Goal: Task Accomplishment & Management: Use online tool/utility

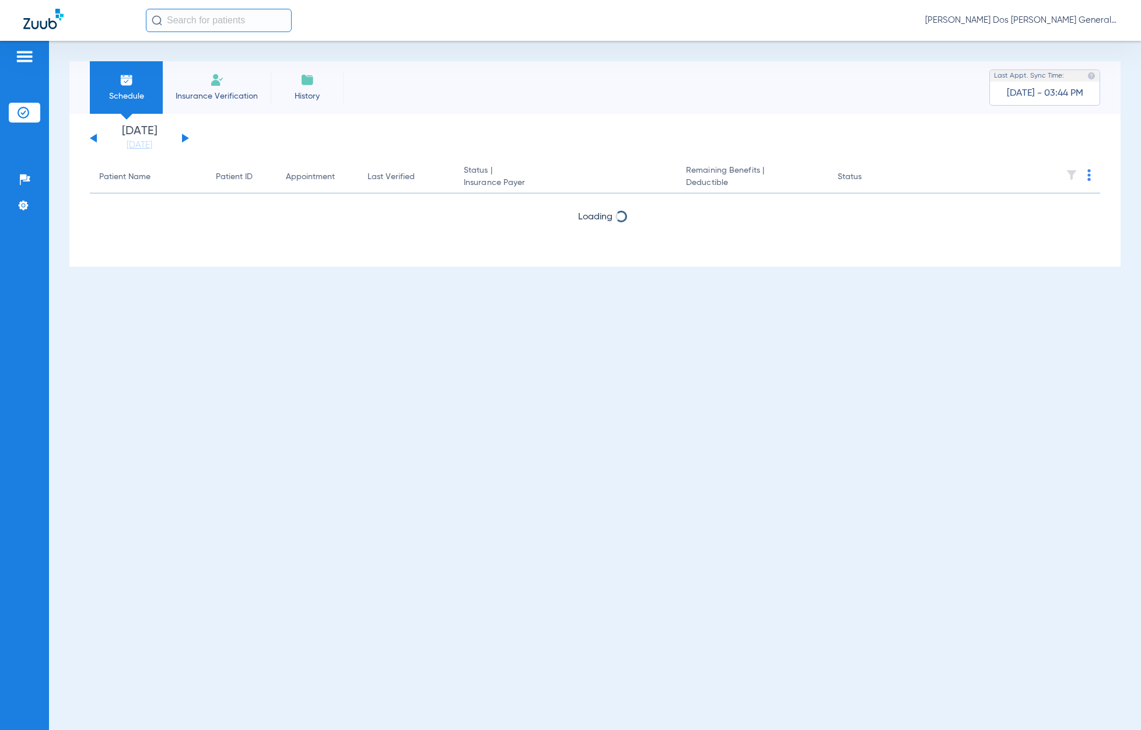
click at [231, 65] on li "Insurance Verification" at bounding box center [217, 87] width 108 height 52
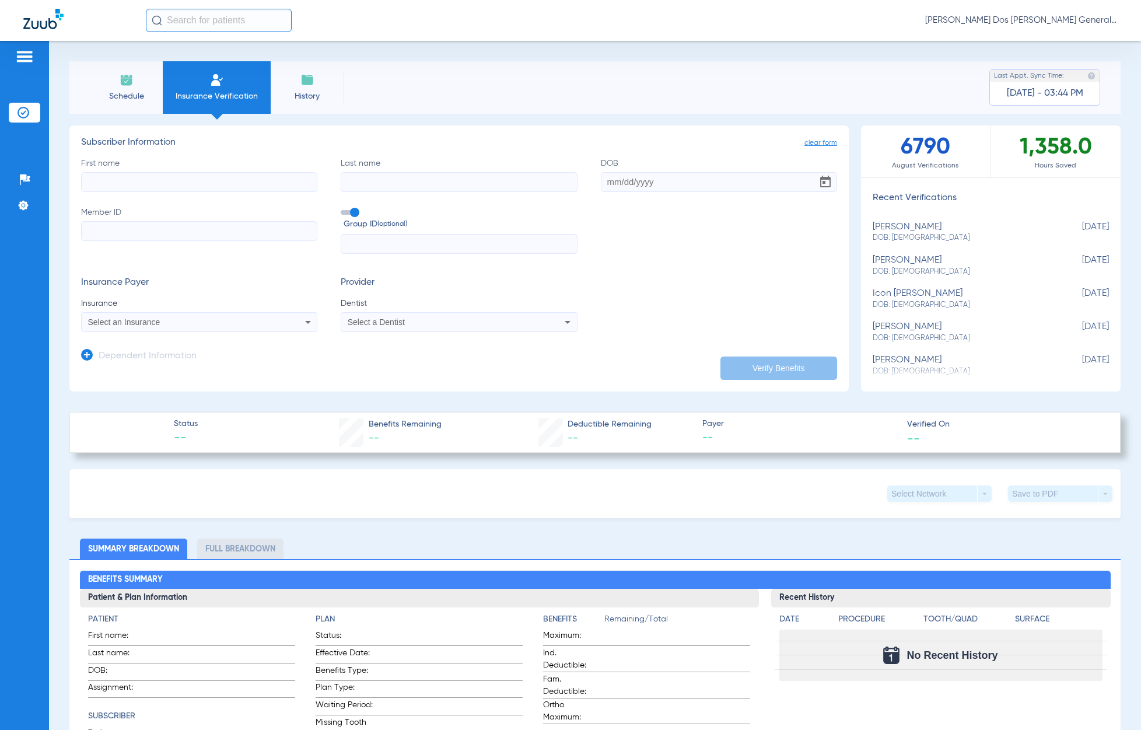
click at [217, 192] on div "First name Last name DOB Member ID Group ID (optional)" at bounding box center [459, 205] width 756 height 97
click at [193, 222] on input "Member ID" at bounding box center [199, 231] width 236 height 20
paste input "W280866094"
type input "W280866094"
click at [169, 187] on input "First name" at bounding box center [199, 182] width 236 height 20
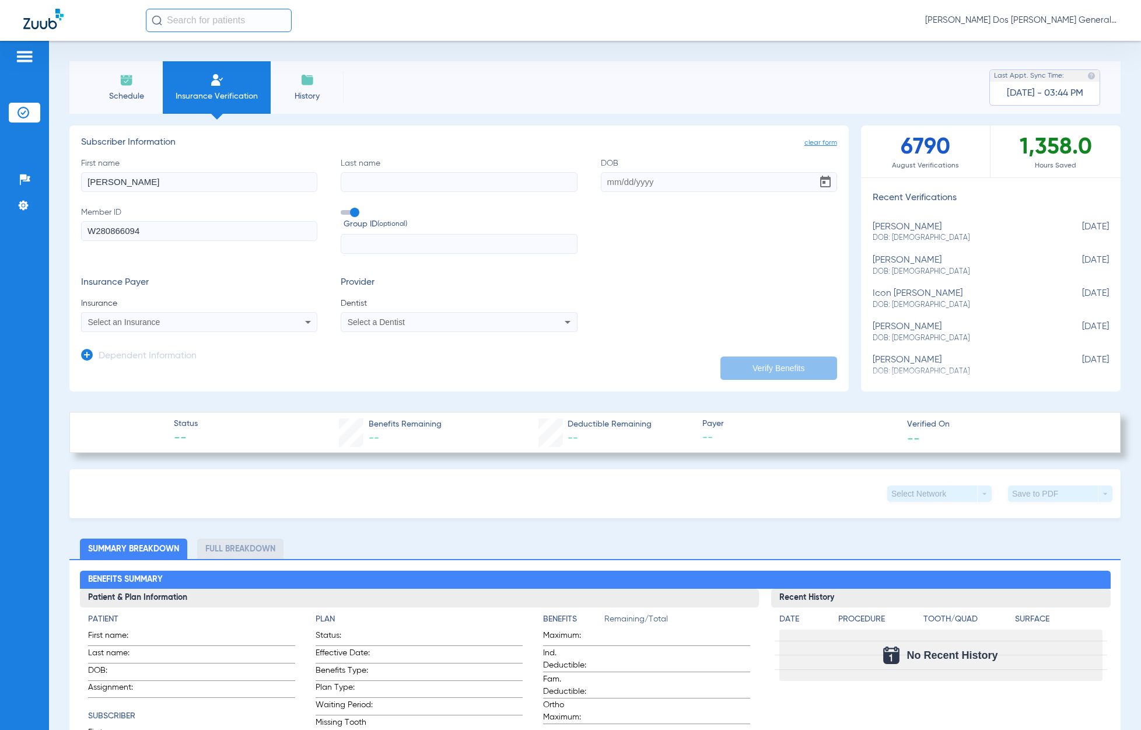
type input "MELISSA"
type input "LESTER"
type input "05/31/1974"
click at [160, 318] on div "Select an Insurance" at bounding box center [177, 322] width 178 height 8
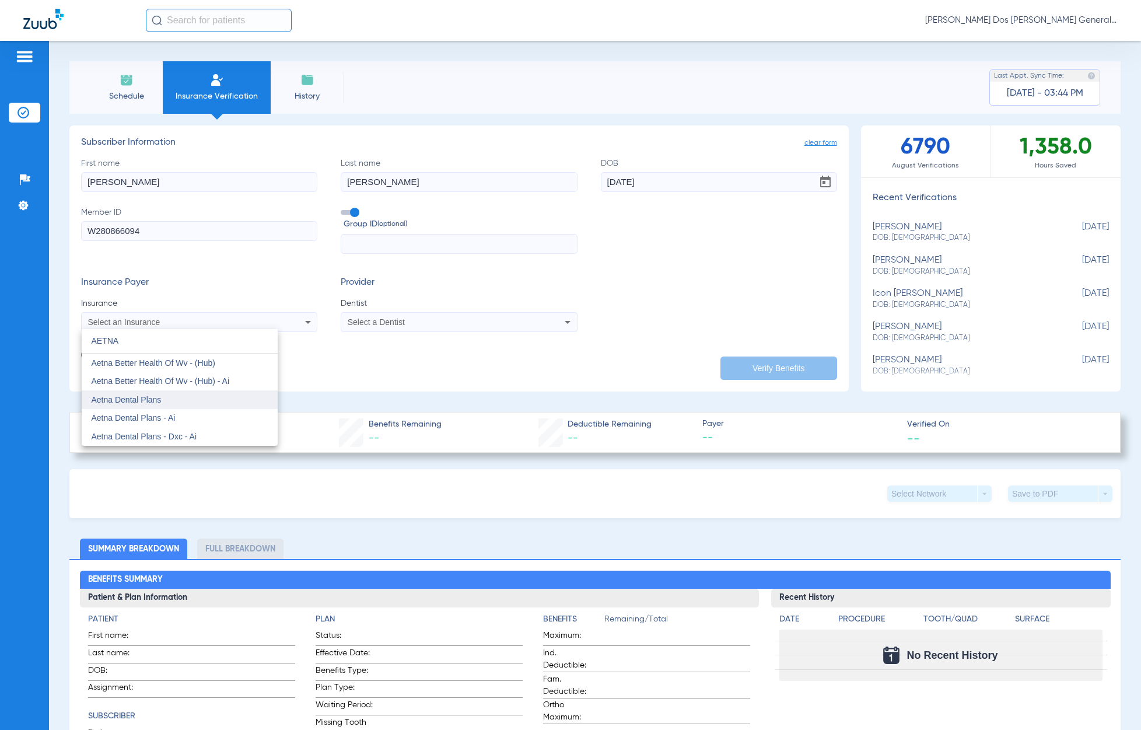
type input "AETNA"
drag, startPoint x: 168, startPoint y: 402, endPoint x: 230, endPoint y: 389, distance: 63.3
click at [168, 402] on mat-option "Aetna Dental Plans" at bounding box center [180, 399] width 196 height 19
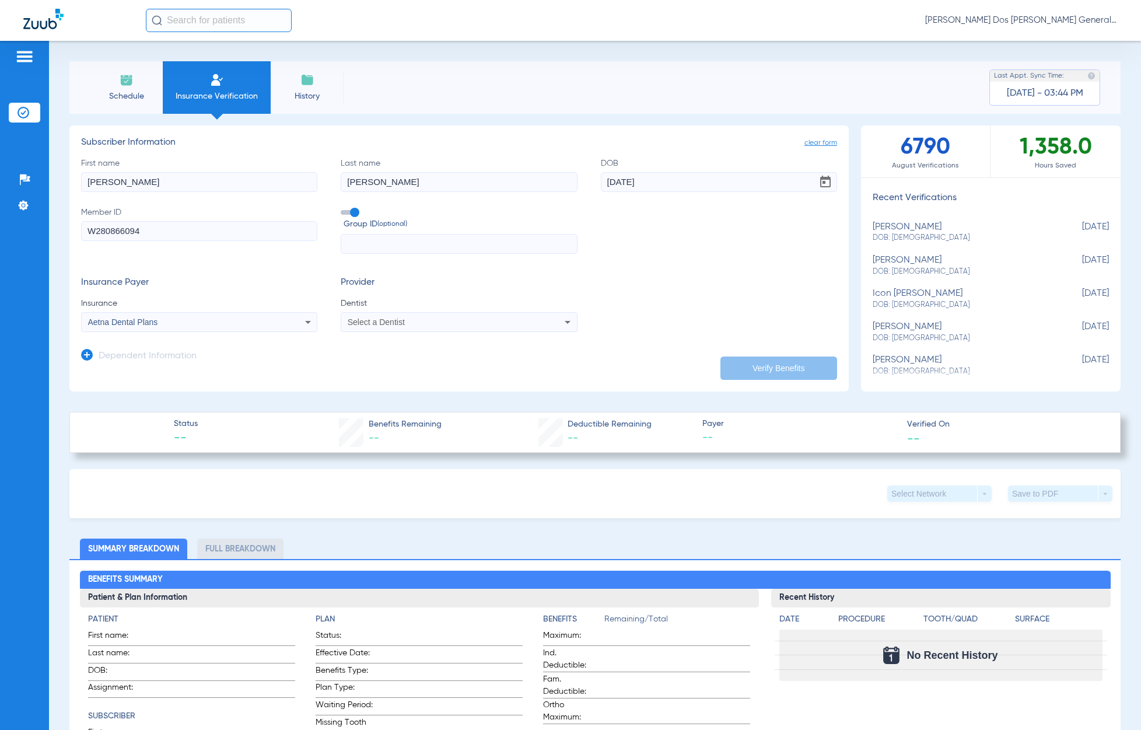
click at [465, 326] on div "Select a Dentist" at bounding box center [458, 322] width 235 height 14
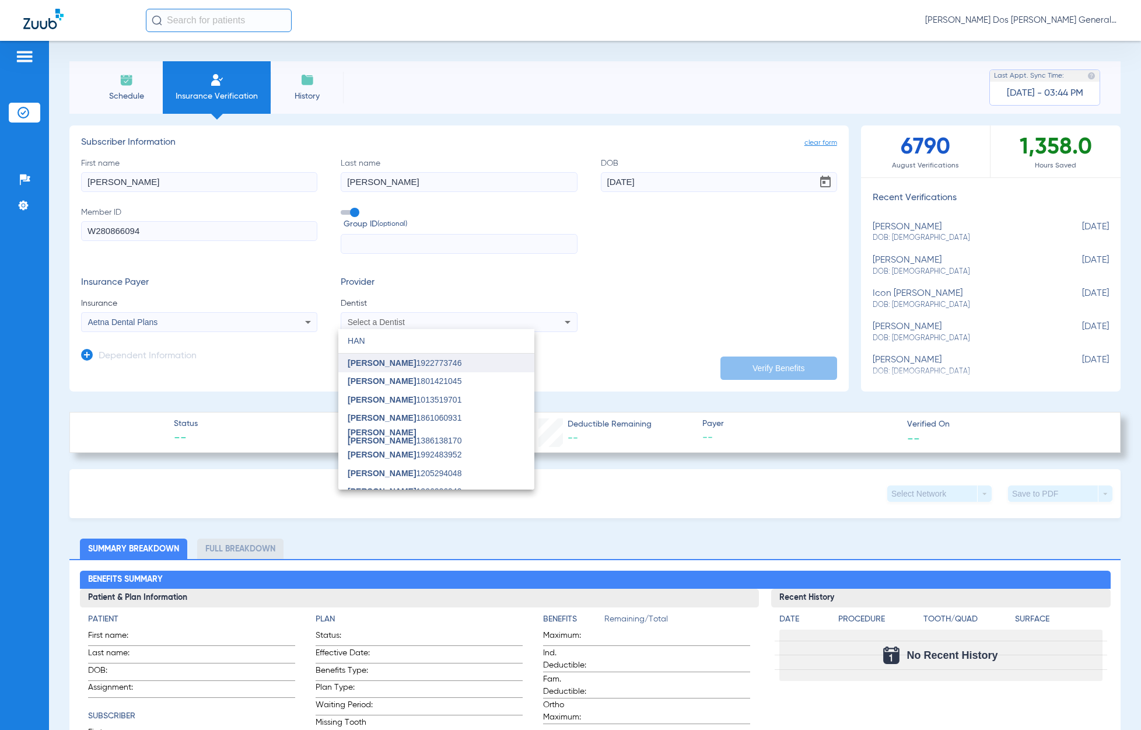
type input "HAN"
click at [427, 359] on mat-option "[PERSON_NAME] 1922773746" at bounding box center [436, 362] width 196 height 19
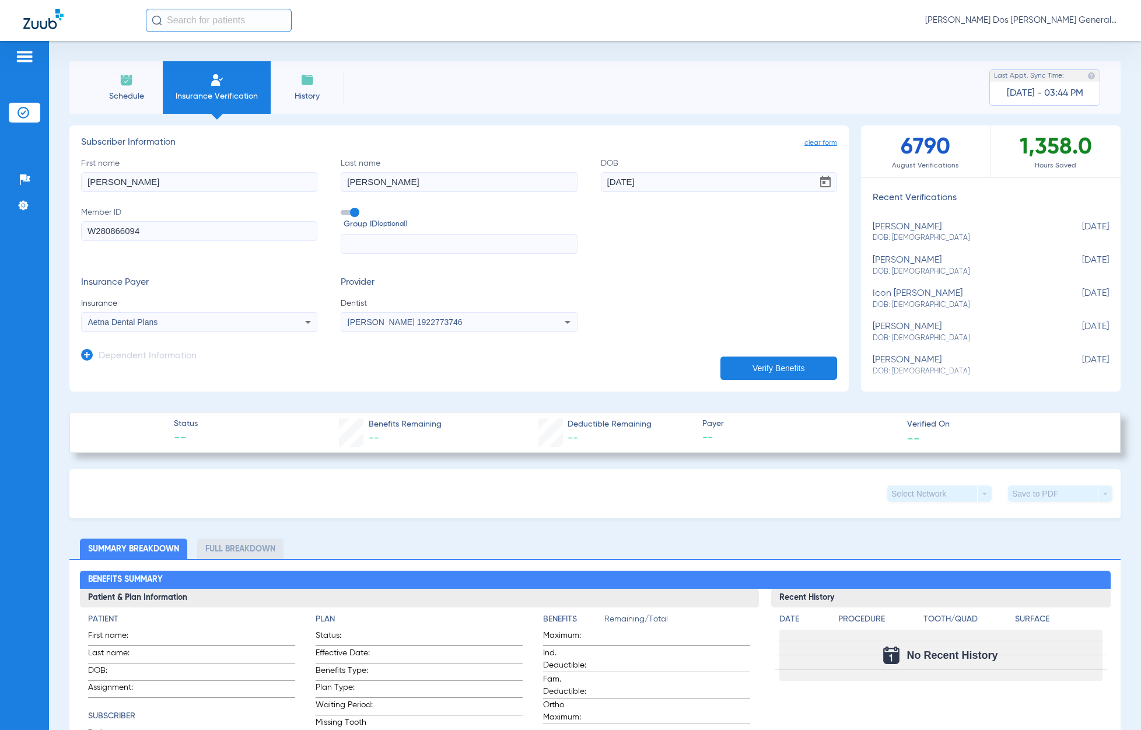
click at [796, 369] on button "Verify Benefits" at bounding box center [778, 367] width 117 height 23
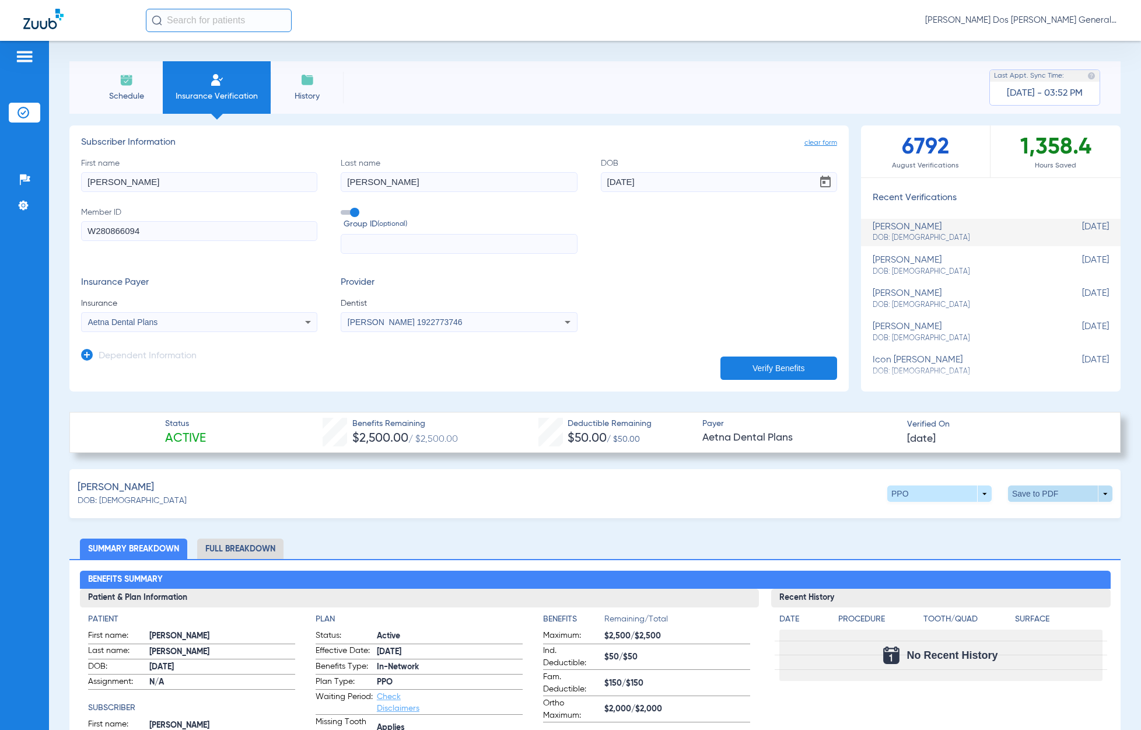
click at [1031, 496] on span at bounding box center [1060, 493] width 104 height 16
click at [948, 509] on button "insert_drive_file Save to PDF" at bounding box center [948, 515] width 88 height 23
drag, startPoint x: 203, startPoint y: 229, endPoint x: -365, endPoint y: 245, distance: 568.3
click at [0, 245] on html "Anna Dos Santos - Bloomfield General | Abra Health Patients Insurance Verificat…" at bounding box center [570, 365] width 1141 height 730
paste input "948881010"
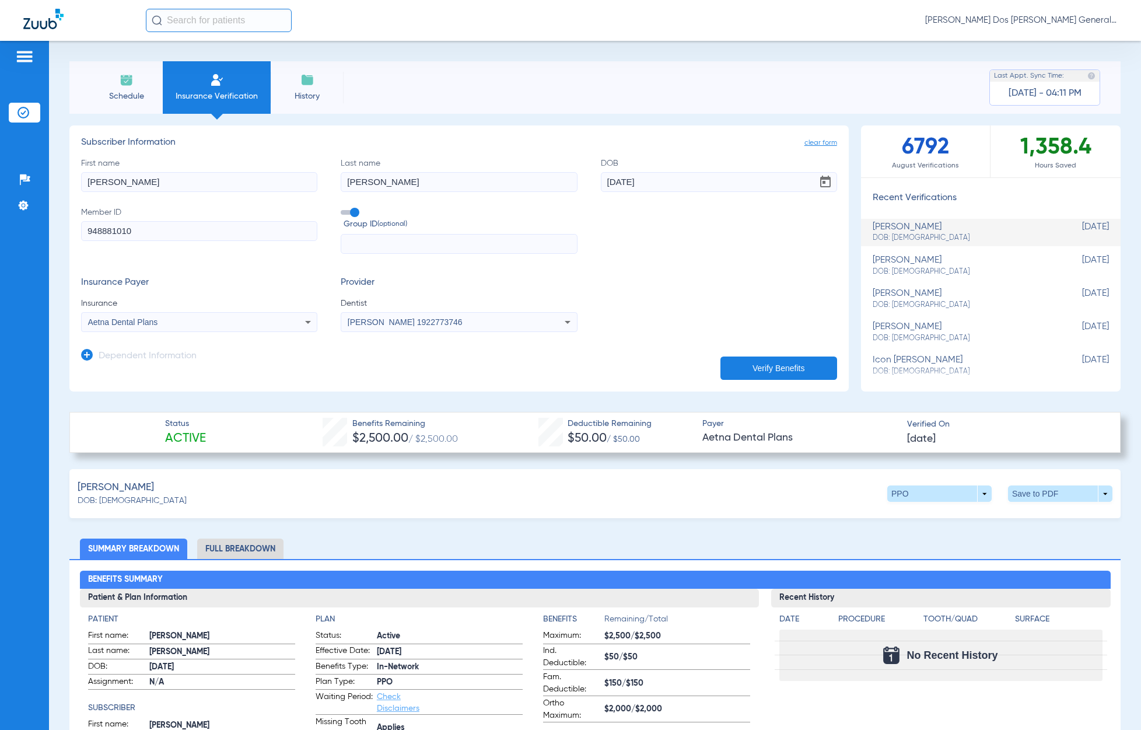
type input "948881010"
drag, startPoint x: 145, startPoint y: 170, endPoint x: -17, endPoint y: 170, distance: 162.1
click at [0, 170] on html "Anna Dos Santos - Bloomfield General | Abra Health Patients Insurance Verificat…" at bounding box center [570, 365] width 1141 height 730
drag, startPoint x: -17, startPoint y: 170, endPoint x: 163, endPoint y: 180, distance: 179.9
click at [163, 180] on input "MELISSA" at bounding box center [199, 182] width 236 height 20
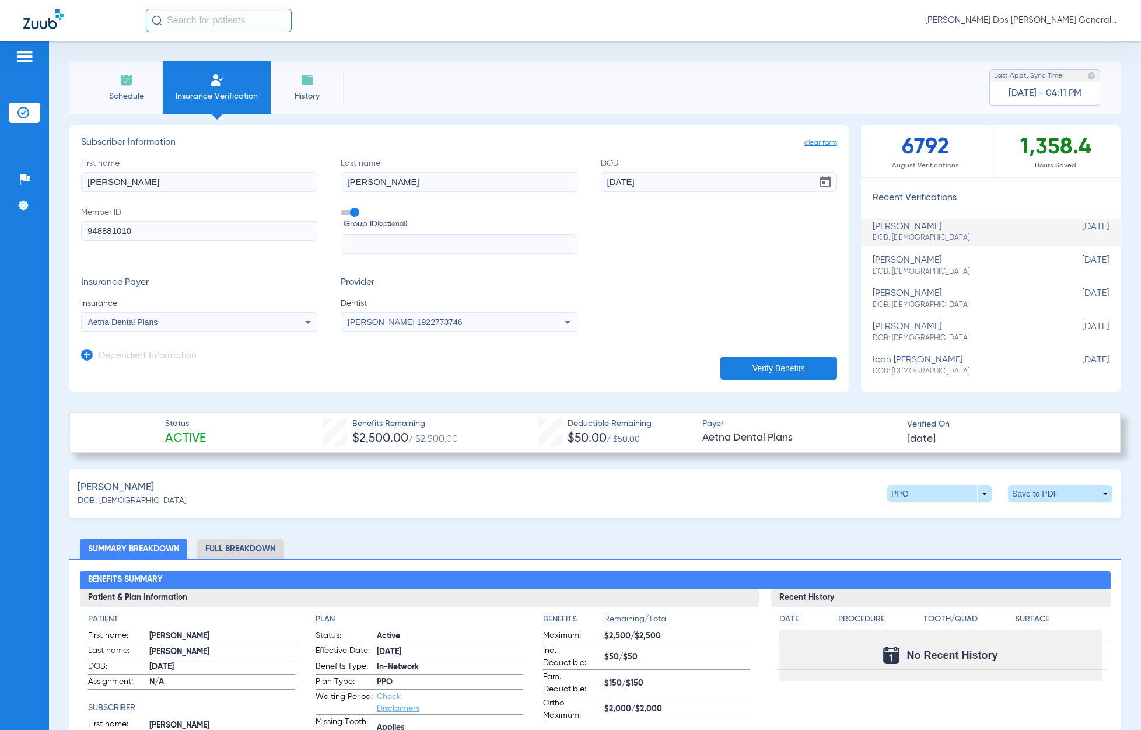
drag, startPoint x: 163, startPoint y: 180, endPoint x: -35, endPoint y: 186, distance: 197.8
click at [0, 186] on html "Anna Dos Santos - Bloomfield General | Abra Health Patients Insurance Verificat…" at bounding box center [570, 365] width 1141 height 730
type input "adan"
type input "gil"
type input "07/19/1970"
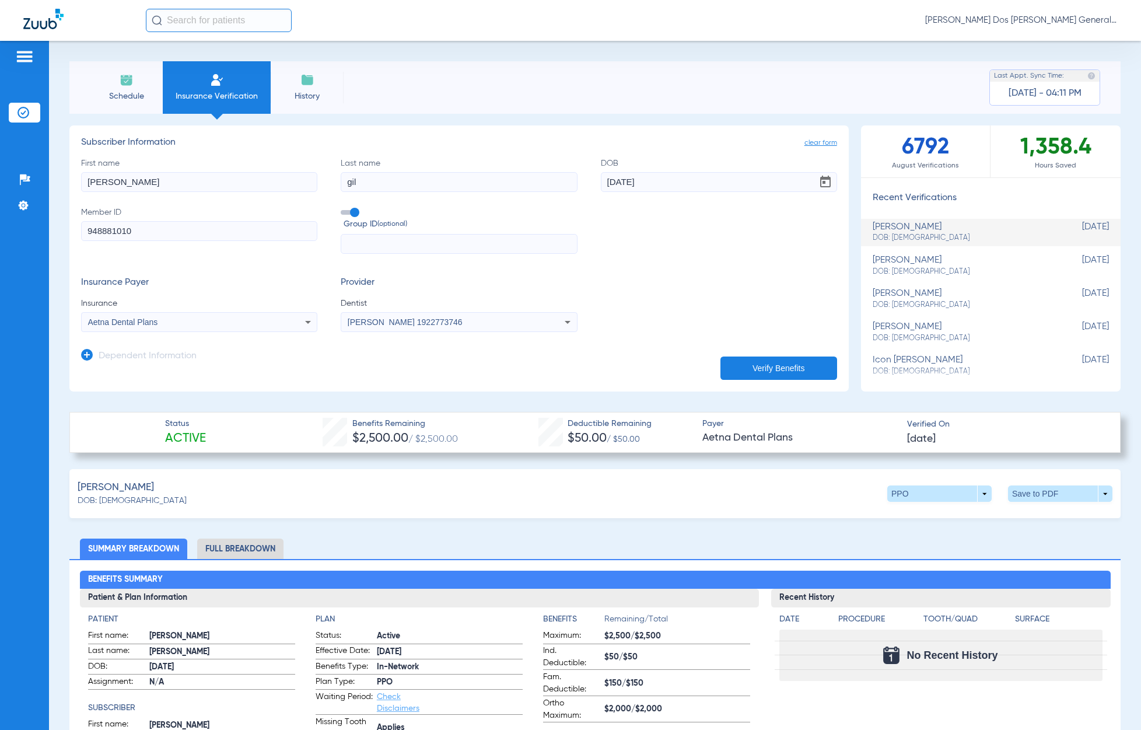
click at [214, 324] on div "Aetna Dental Plans" at bounding box center [177, 322] width 178 height 8
type input "delta dental of ten"
click at [219, 369] on mat-option "Delta Dental Of [US_STATE]" at bounding box center [180, 362] width 196 height 19
click at [784, 369] on button "Verify Benefits" at bounding box center [778, 367] width 117 height 23
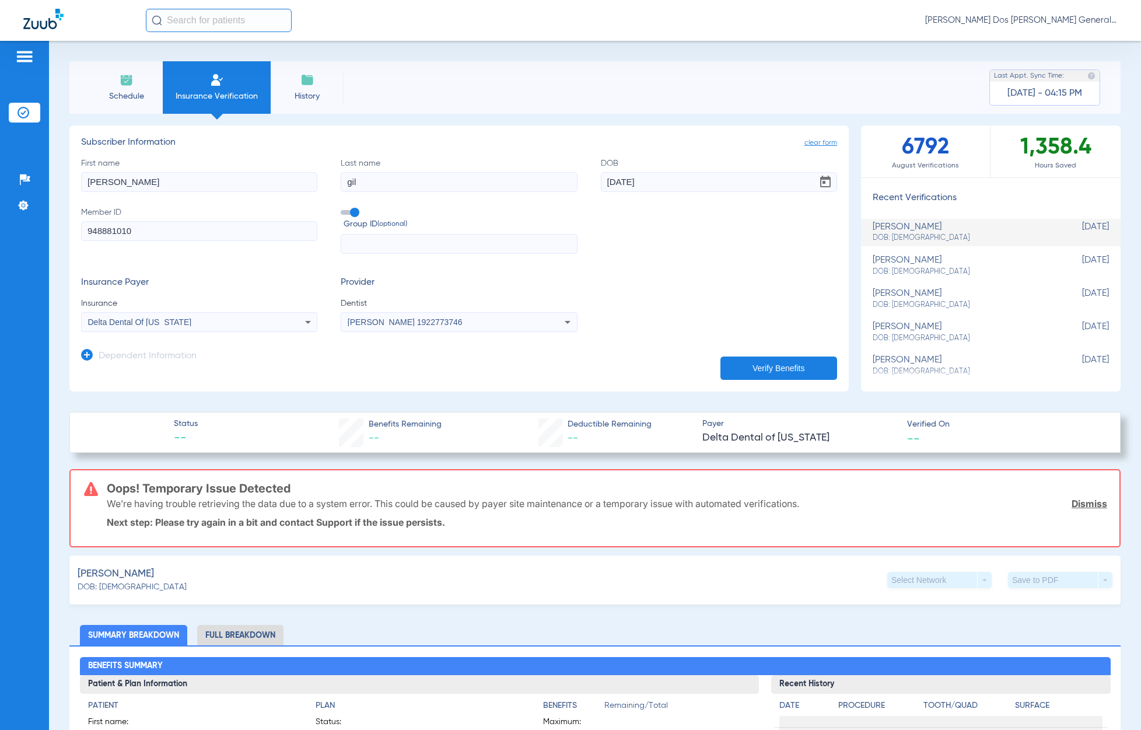
drag, startPoint x: 108, startPoint y: 479, endPoint x: 786, endPoint y: 485, distance: 677.8
click at [786, 485] on h3 "Oops! Temporary Issue Detected" at bounding box center [607, 488] width 1000 height 12
click at [176, 521] on p "Next step: Please try again in a bit and contact Support if the issue persists." at bounding box center [607, 522] width 1000 height 12
click at [187, 155] on app-subscriber-form "Subscriber Information First name adan Last name gil DOB 07/19/1970 Member ID 9…" at bounding box center [459, 234] width 756 height 195
drag, startPoint x: 108, startPoint y: 489, endPoint x: 419, endPoint y: 533, distance: 313.4
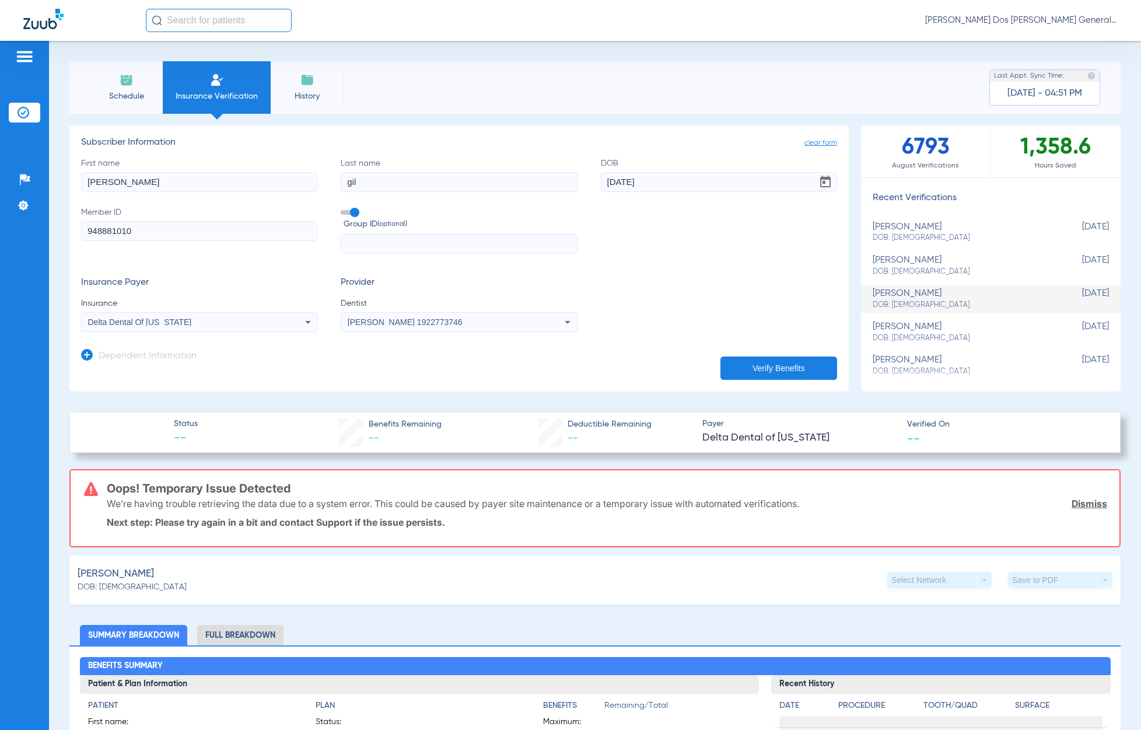
click at [419, 533] on div "Oops! Temporary Issue Detected We’re having trouble retrieving the data due to …" at bounding box center [607, 508] width 1000 height 76
drag, startPoint x: 419, startPoint y: 533, endPoint x: 461, endPoint y: 534, distance: 42.0
click at [461, 534] on div "Oops! Temporary Issue Detected We’re having trouble retrieving the data due to …" at bounding box center [607, 508] width 1000 height 76
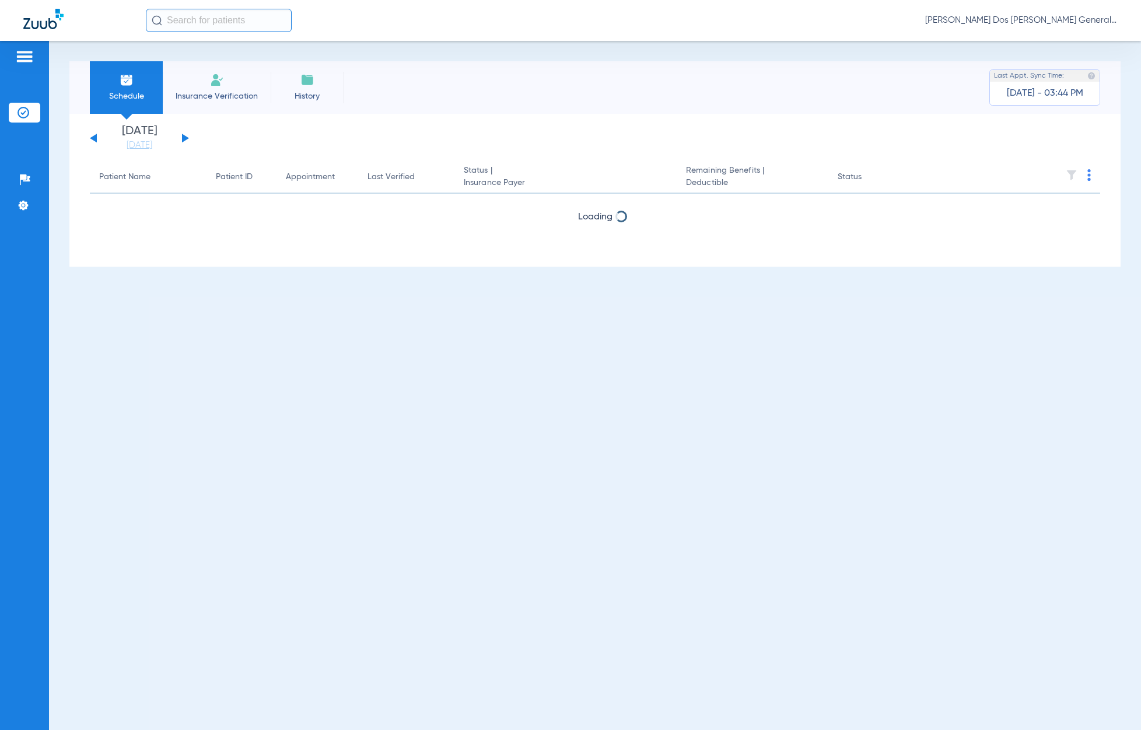
click at [205, 81] on li "Insurance Verification" at bounding box center [217, 87] width 108 height 52
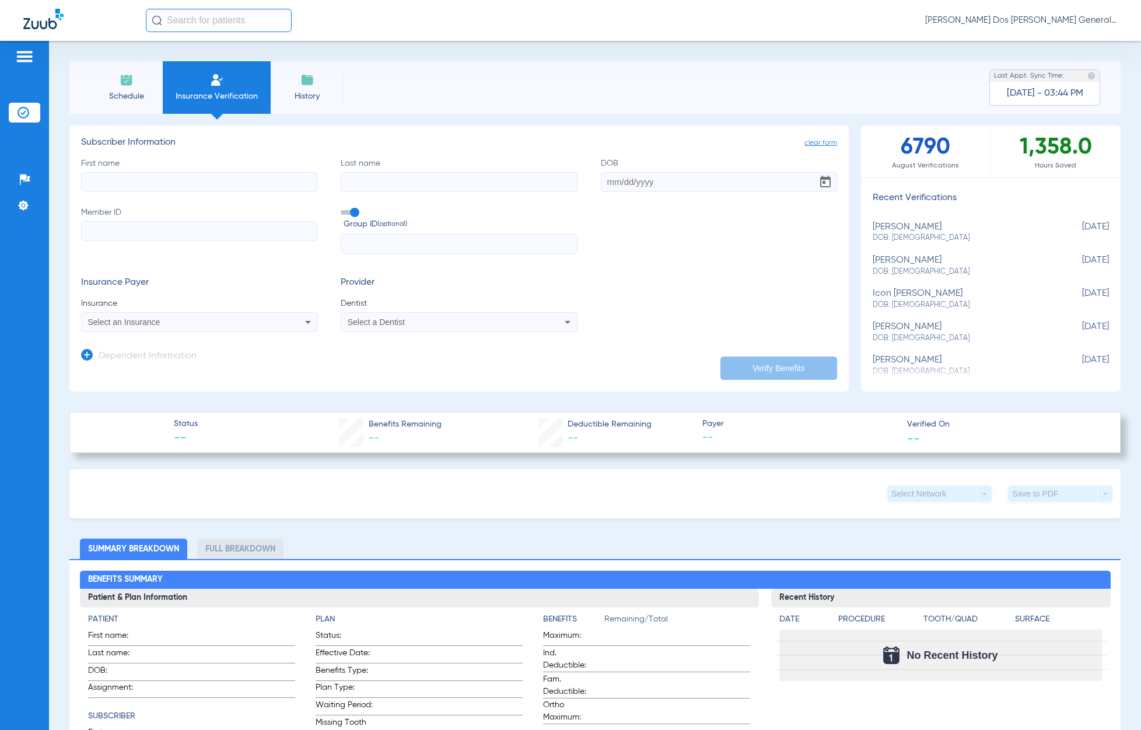
click at [154, 230] on input "Member ID" at bounding box center [199, 231] width 236 height 20
paste input "1407471064"
type input "1407471064"
click at [155, 184] on input "First name" at bounding box center [199, 182] width 236 height 20
type input "BETSY"
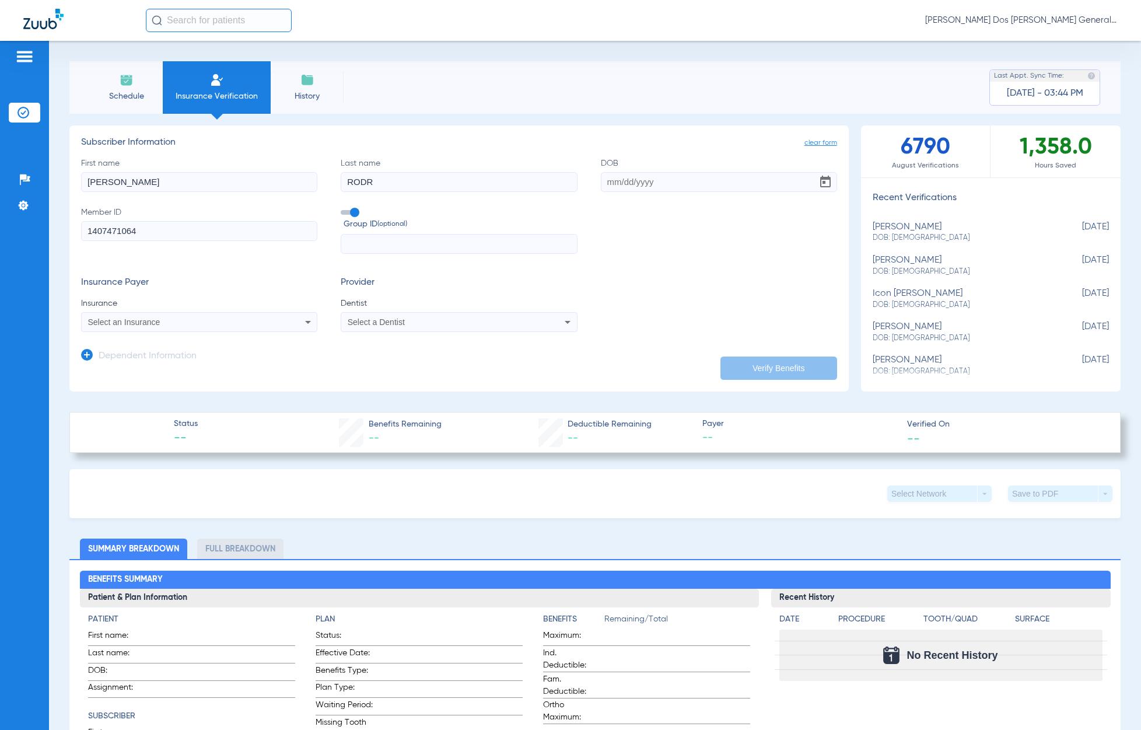
type input "RODRIGUEZ"
drag, startPoint x: 653, startPoint y: 186, endPoint x: 569, endPoint y: 170, distance: 85.5
click at [569, 170] on div "First name BETSY Last name RODRIGUEZ DOB 09/10/2002 Member ID 1407471064 Group …" at bounding box center [459, 205] width 756 height 97
click at [618, 179] on input "10/1/1973" at bounding box center [719, 182] width 236 height 20
type input "10/18/1973"
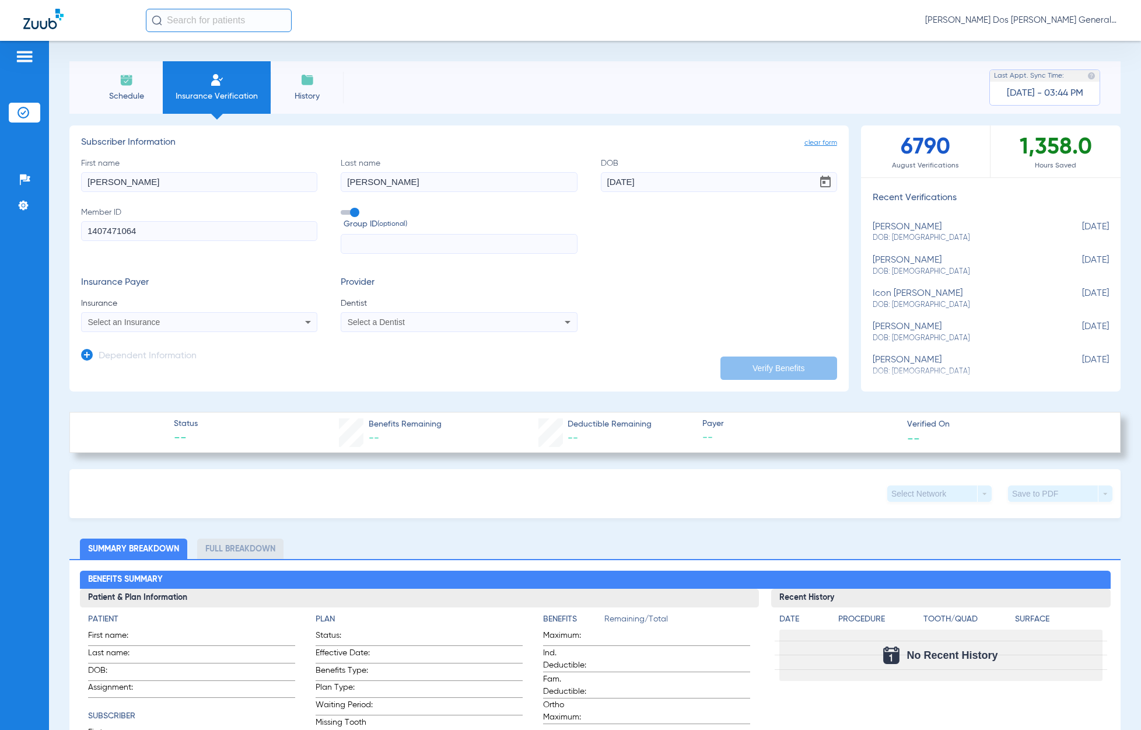
click at [155, 321] on span "Select an Insurance" at bounding box center [124, 321] width 72 height 9
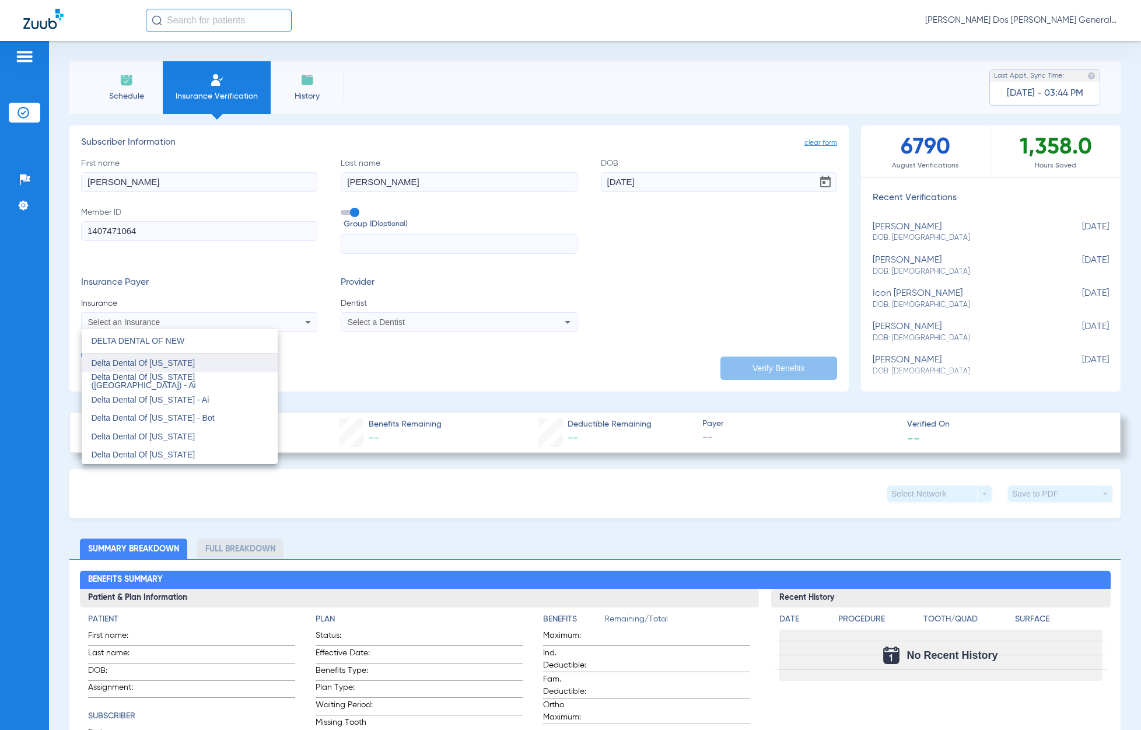
type input "DELTA DENTAL OF NEW"
click at [178, 361] on span "Delta Dental Of [US_STATE]" at bounding box center [143, 362] width 104 height 9
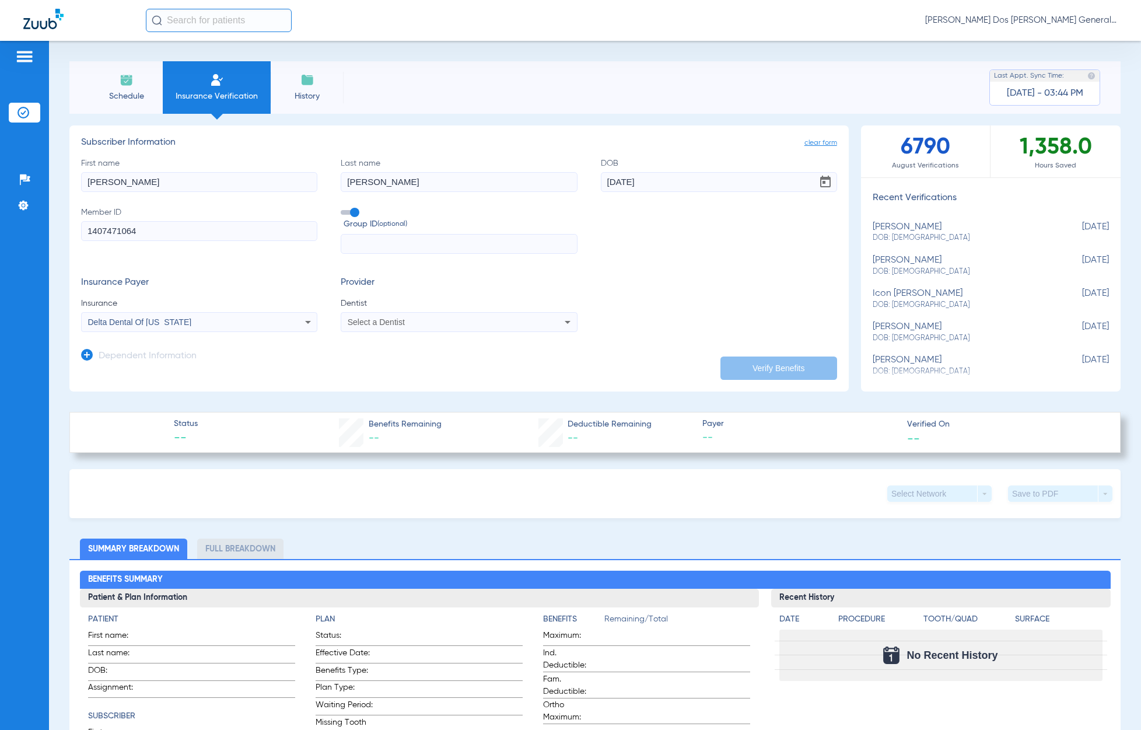
click at [457, 328] on div "Select a Dentist" at bounding box center [458, 322] width 235 height 14
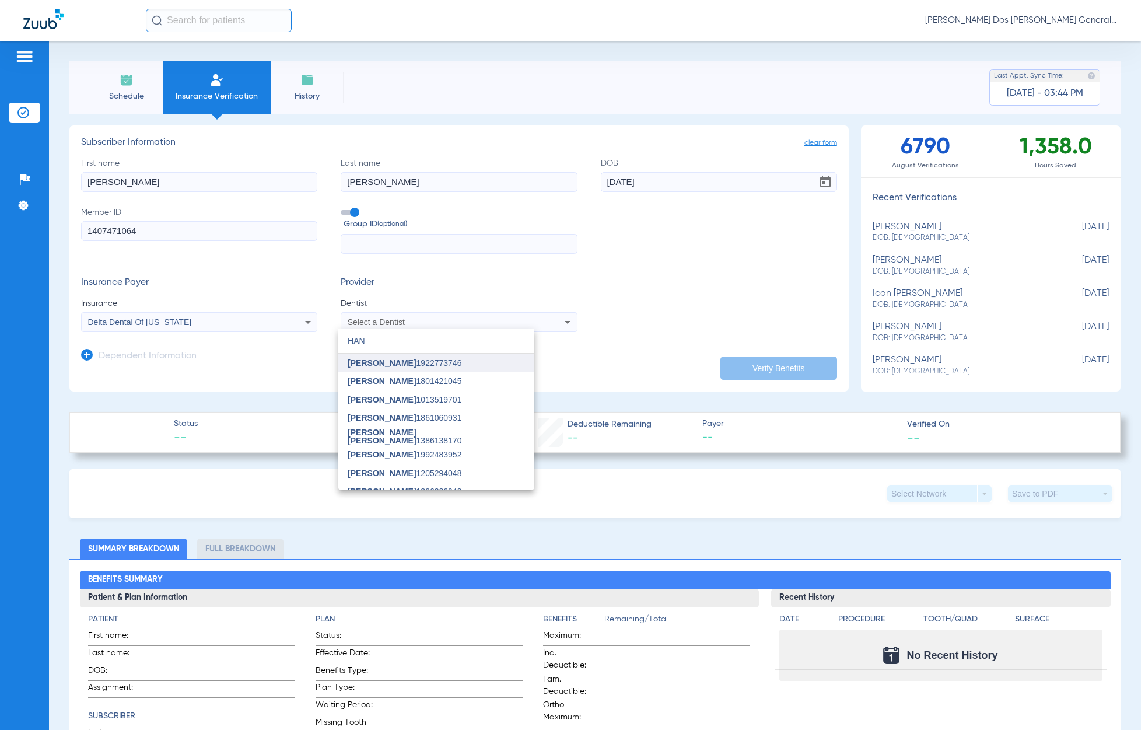
type input "HAN"
click at [435, 366] on mat-option "[PERSON_NAME] 1922773746" at bounding box center [436, 362] width 196 height 19
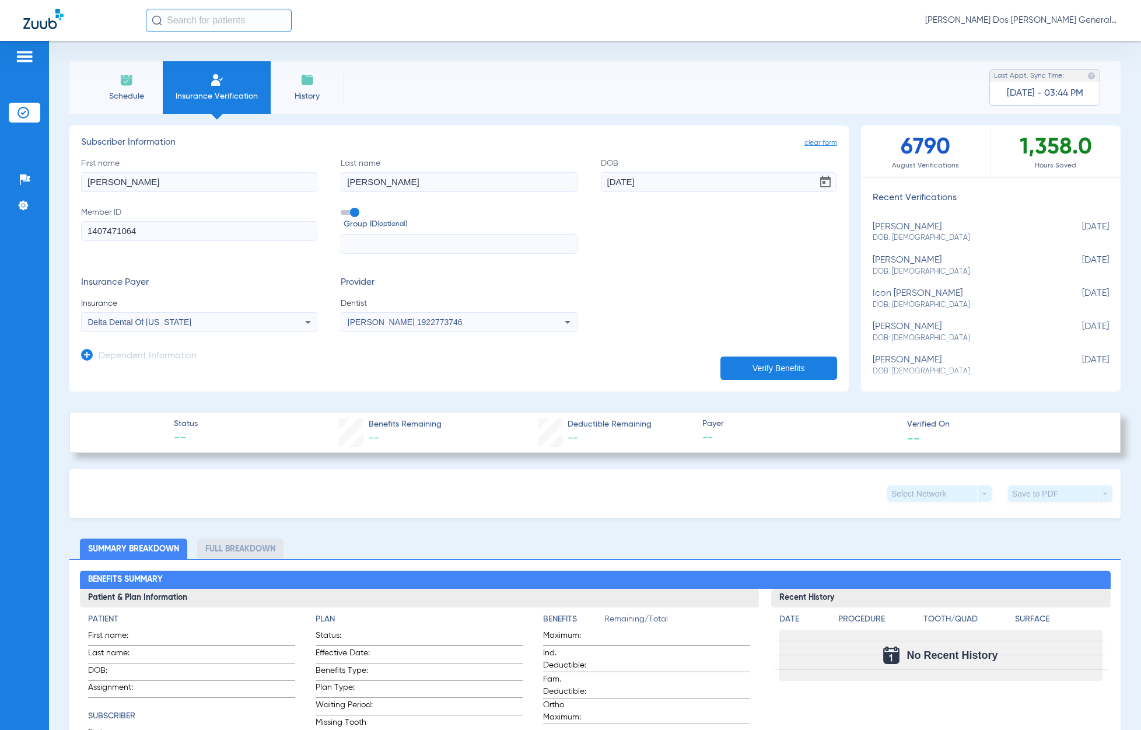
click at [782, 356] on button "Verify Benefits" at bounding box center [778, 367] width 117 height 23
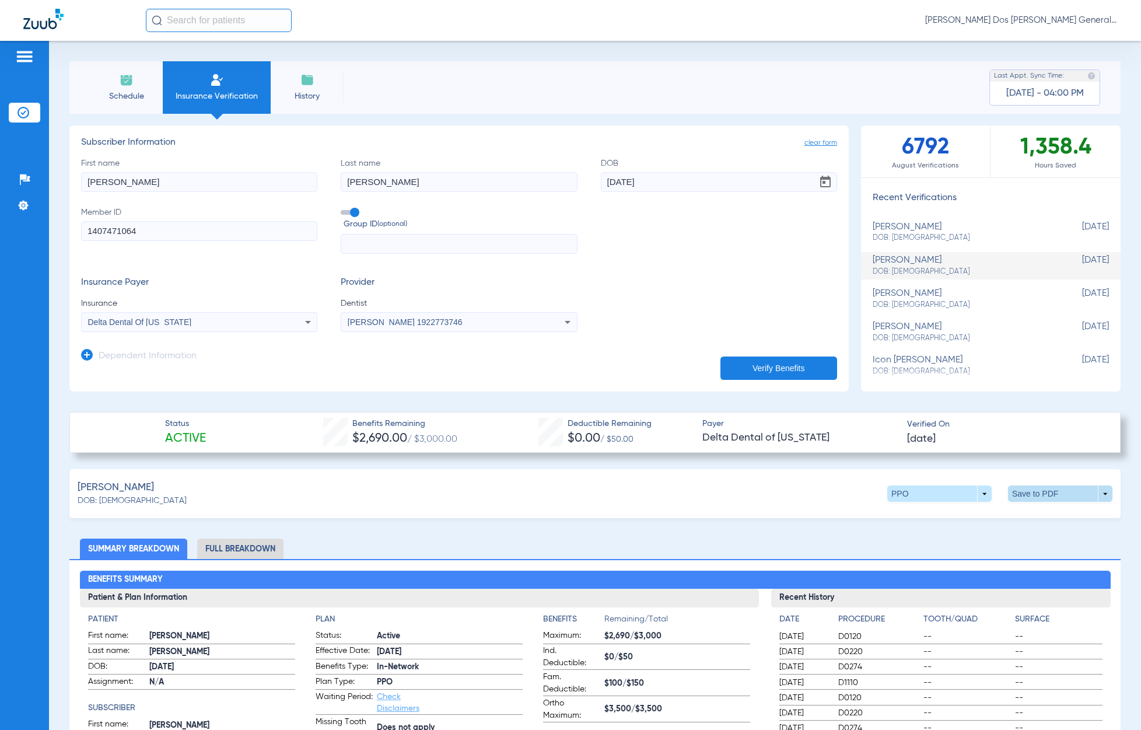
click at [1008, 491] on span at bounding box center [1060, 493] width 104 height 16
click at [973, 514] on span "Save to PDF" at bounding box center [960, 516] width 46 height 8
click at [1074, 496] on span at bounding box center [1060, 493] width 104 height 16
click at [949, 508] on button "insert_drive_file Save to PDF" at bounding box center [948, 515] width 88 height 23
drag, startPoint x: 115, startPoint y: 229, endPoint x: -413, endPoint y: 222, distance: 528.5
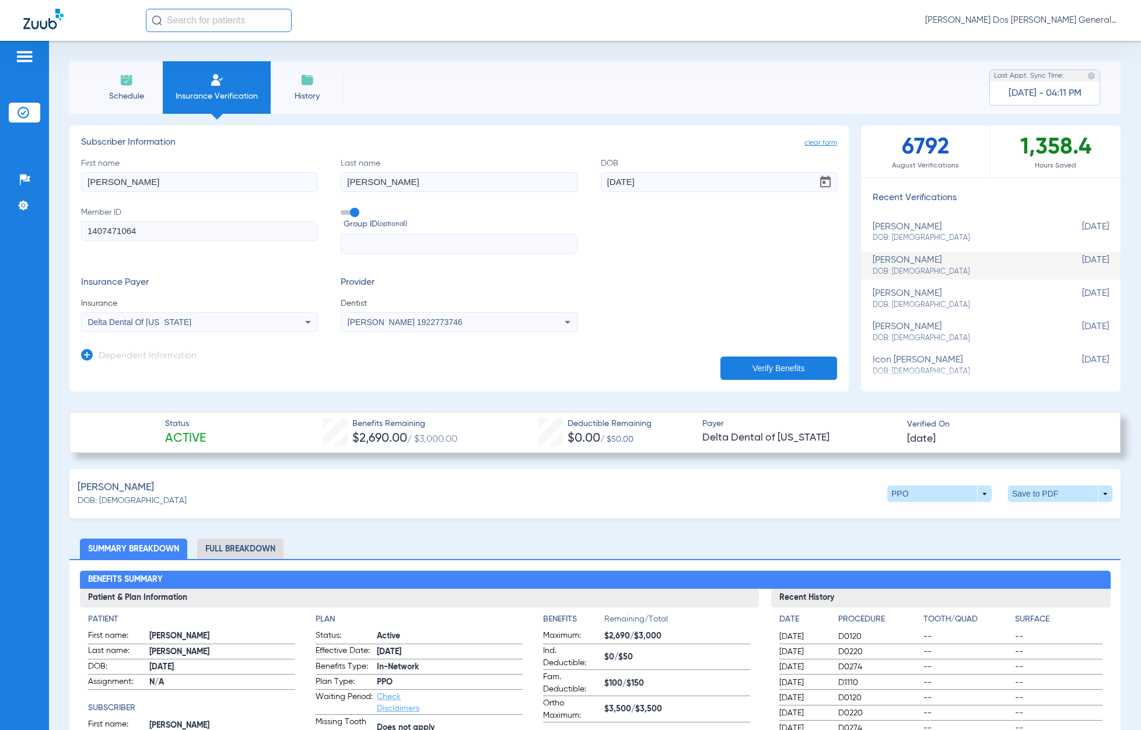
click at [0, 222] on html "Anna Dos Santos - Bloomfield General | Abra Health Patients Insurance Verificat…" at bounding box center [570, 365] width 1141 height 730
paste input "912546272"
type input "912546272"
drag, startPoint x: 119, startPoint y: 171, endPoint x: -33, endPoint y: 163, distance: 151.9
click at [0, 163] on html "Anna Dos Santos - Bloomfield General | Abra Health Patients Insurance Verificat…" at bounding box center [570, 365] width 1141 height 730
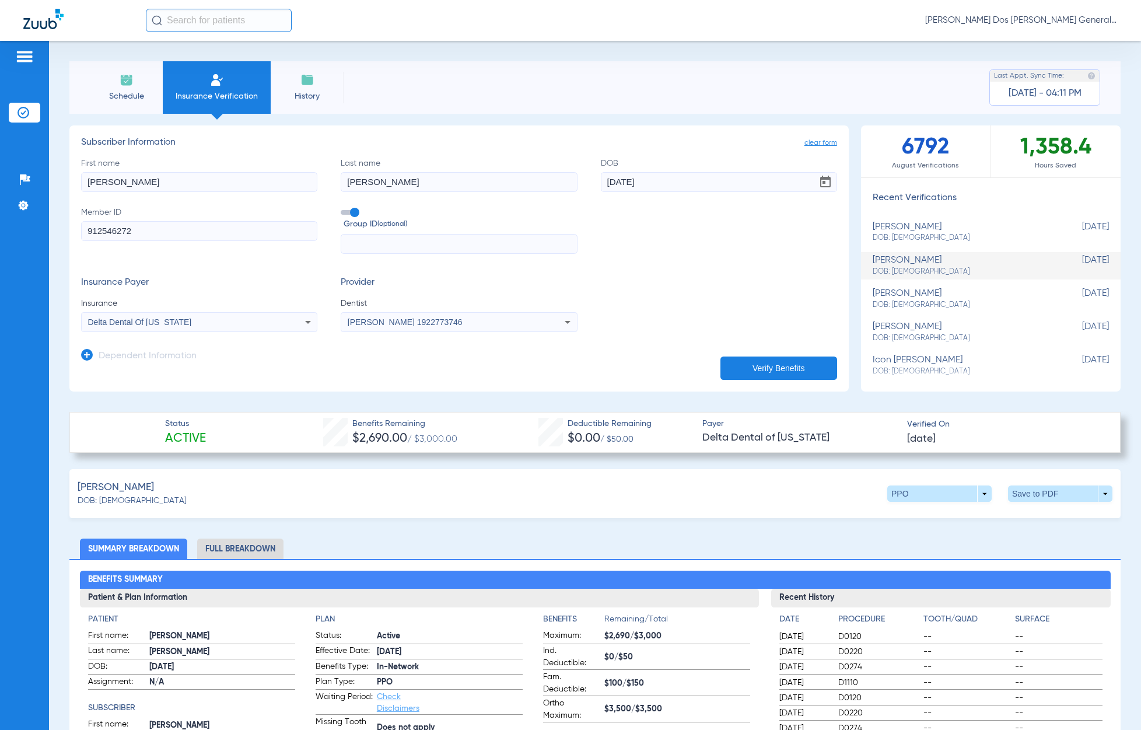
type input "alexis"
type input "vargas"
type input "01/16/1984"
click at [169, 324] on span "Delta Dental Of [US_STATE]" at bounding box center [140, 321] width 104 height 9
type input "delta dental of massa"
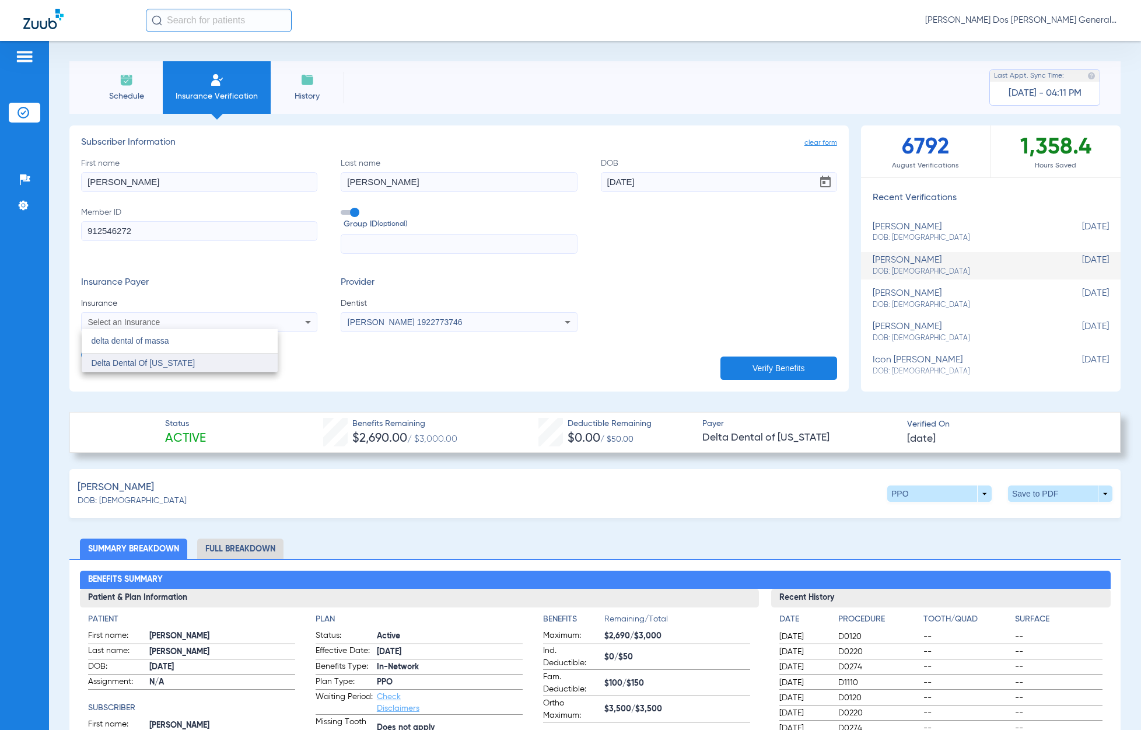
click at [190, 365] on span "Delta Dental Of [US_STATE]" at bounding box center [143, 362] width 104 height 9
click at [749, 368] on button "Verify Benefits" at bounding box center [778, 367] width 117 height 23
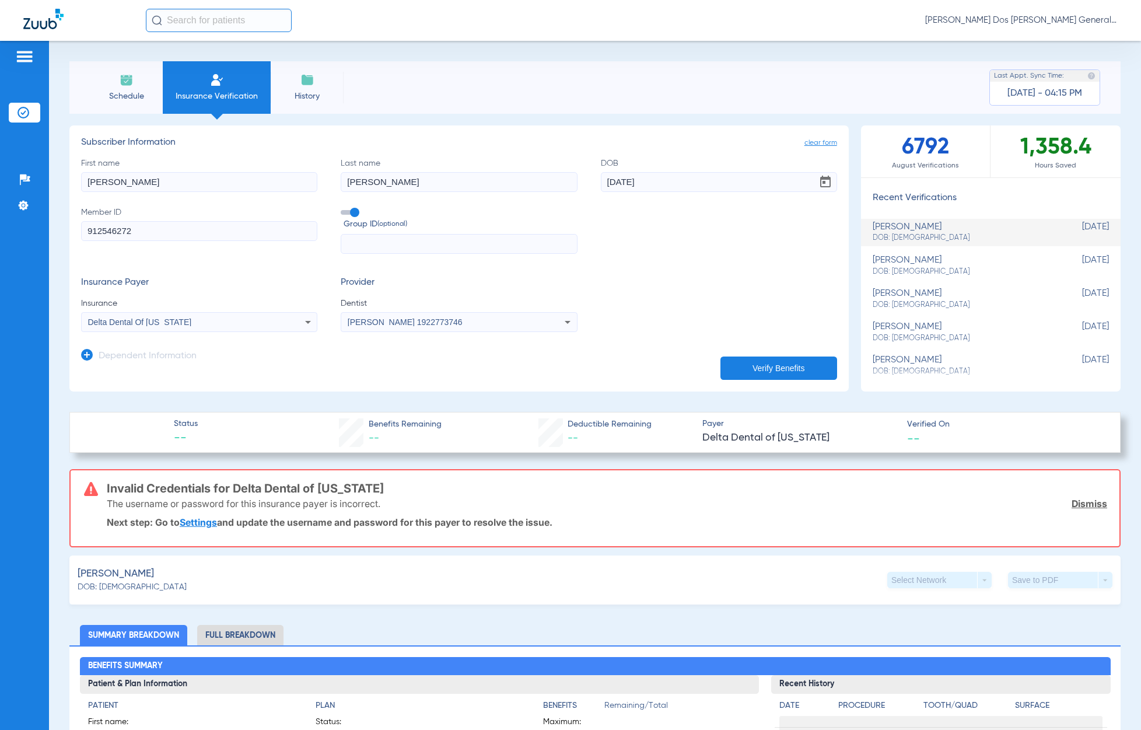
drag, startPoint x: 166, startPoint y: 223, endPoint x: -178, endPoint y: 193, distance: 346.0
click at [0, 193] on html "Anna Dos Santos - Bloomfield General | Abra Health Patients Insurance Verificat…" at bounding box center [570, 365] width 1141 height 730
paste input "W230277067"
type input "W230277067"
drag, startPoint x: 150, startPoint y: 183, endPoint x: -241, endPoint y: 171, distance: 392.1
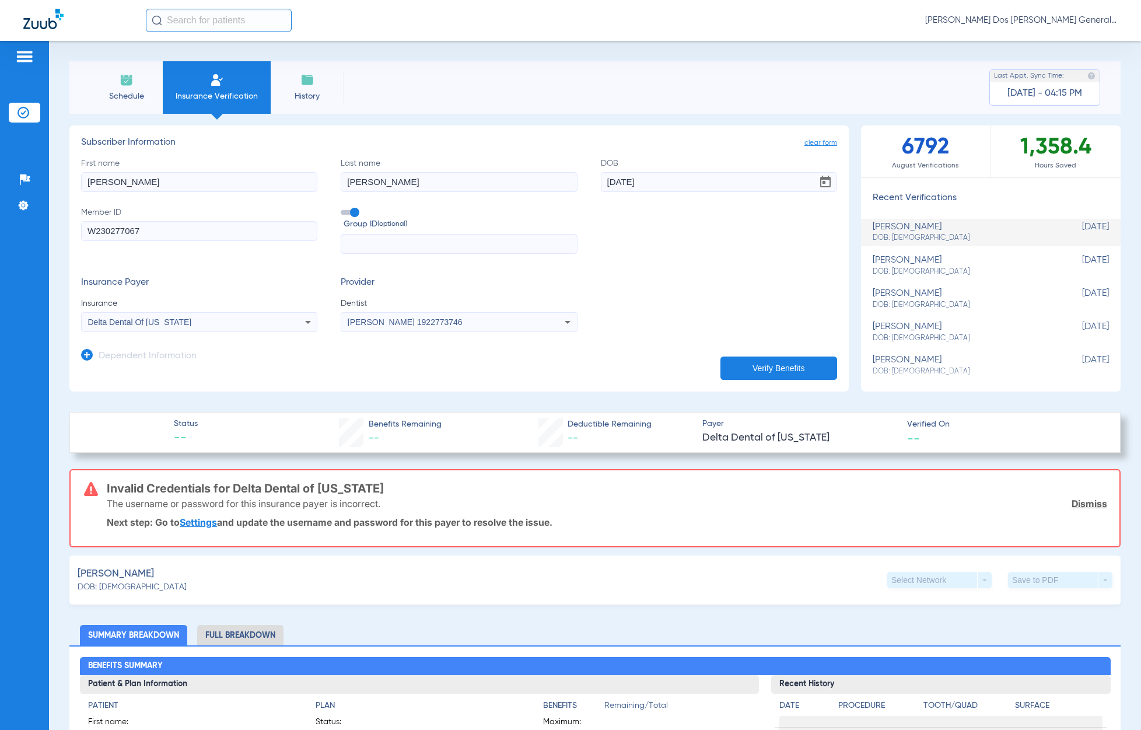
click at [0, 171] on html "Anna Dos Santos - Bloomfield General | Abra Health Patients Insurance Verificat…" at bounding box center [570, 365] width 1141 height 730
type input "savannah"
type input "rink"
type input "02/13/2011"
click at [170, 317] on span "Delta Dental Of [US_STATE]" at bounding box center [140, 321] width 104 height 9
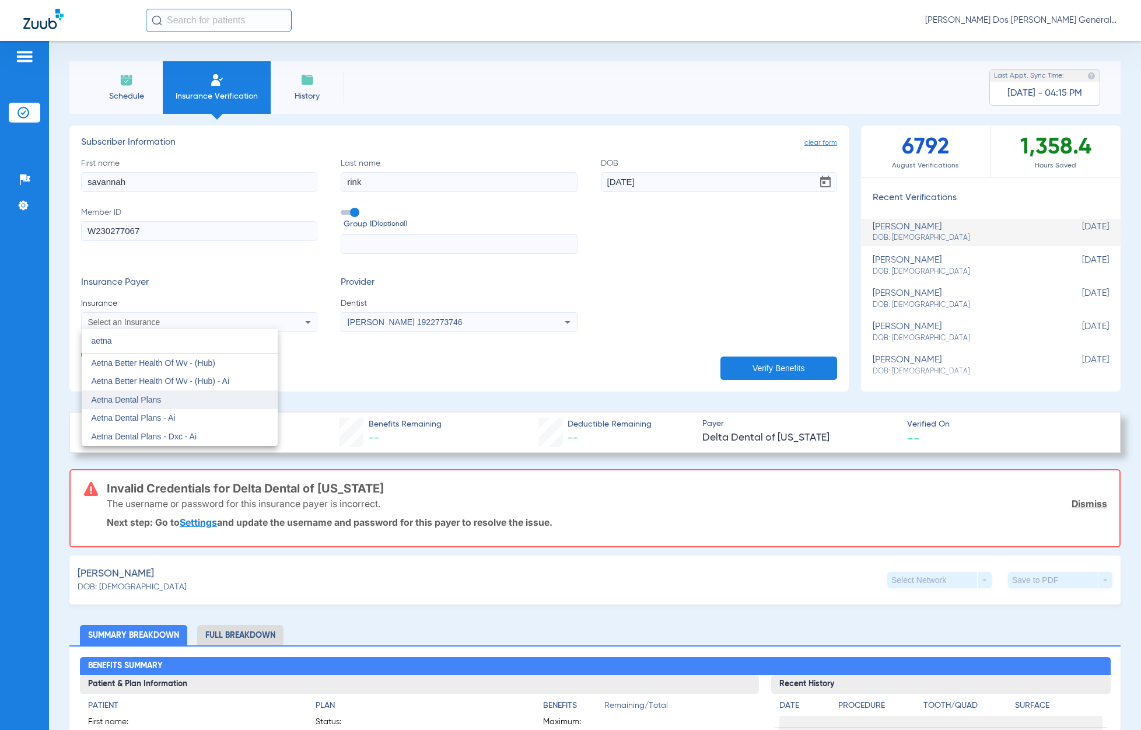
type input "aetna"
click at [187, 400] on mat-option "Aetna Dental Plans" at bounding box center [180, 399] width 196 height 19
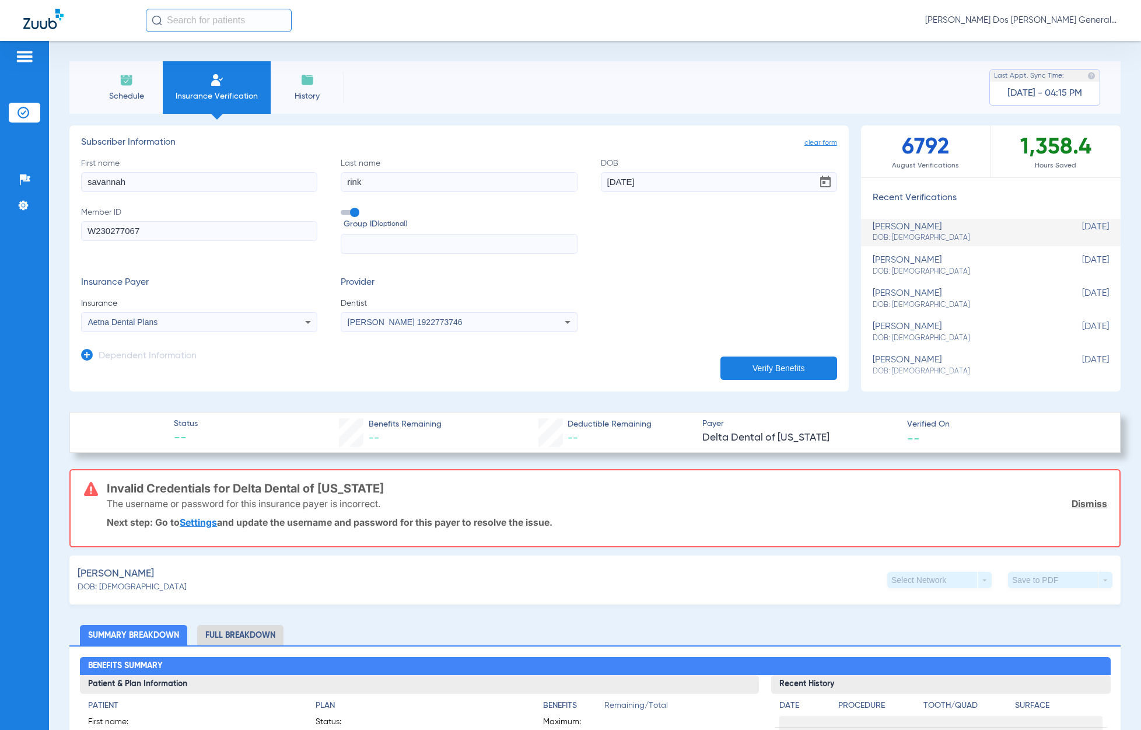
click at [793, 362] on button "Verify Benefits" at bounding box center [778, 367] width 117 height 23
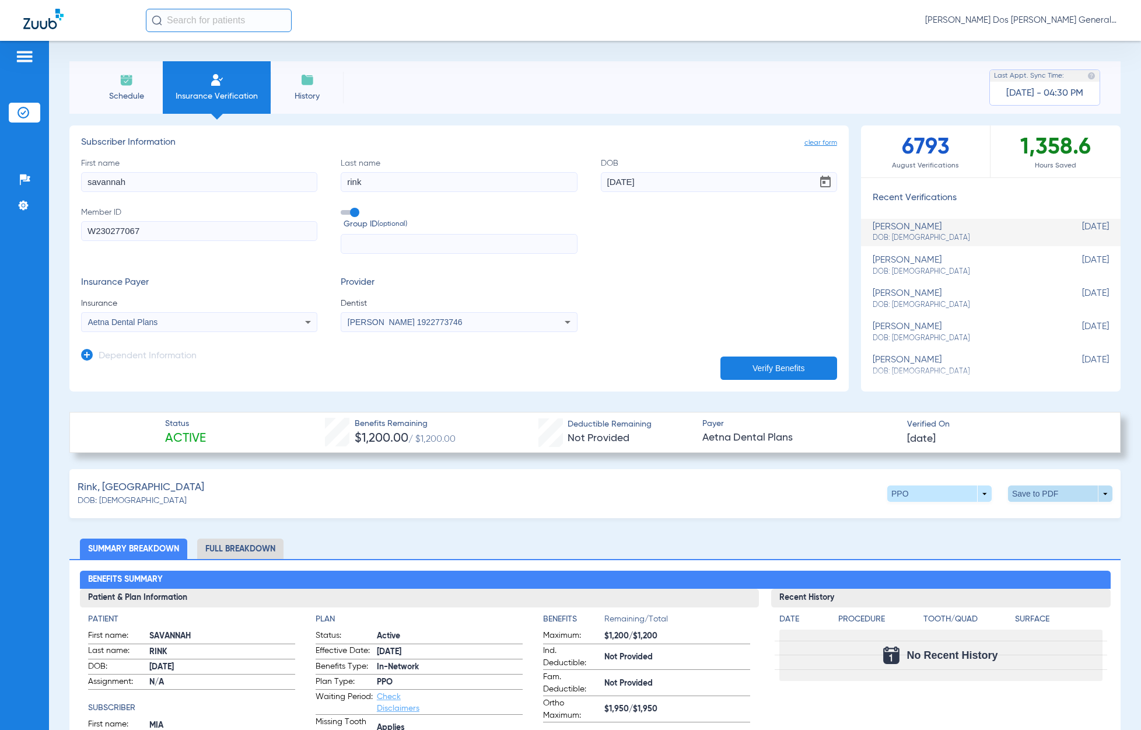
click at [1031, 485] on span at bounding box center [1060, 493] width 104 height 16
click at [952, 513] on span "Save to PDF" at bounding box center [960, 516] width 46 height 8
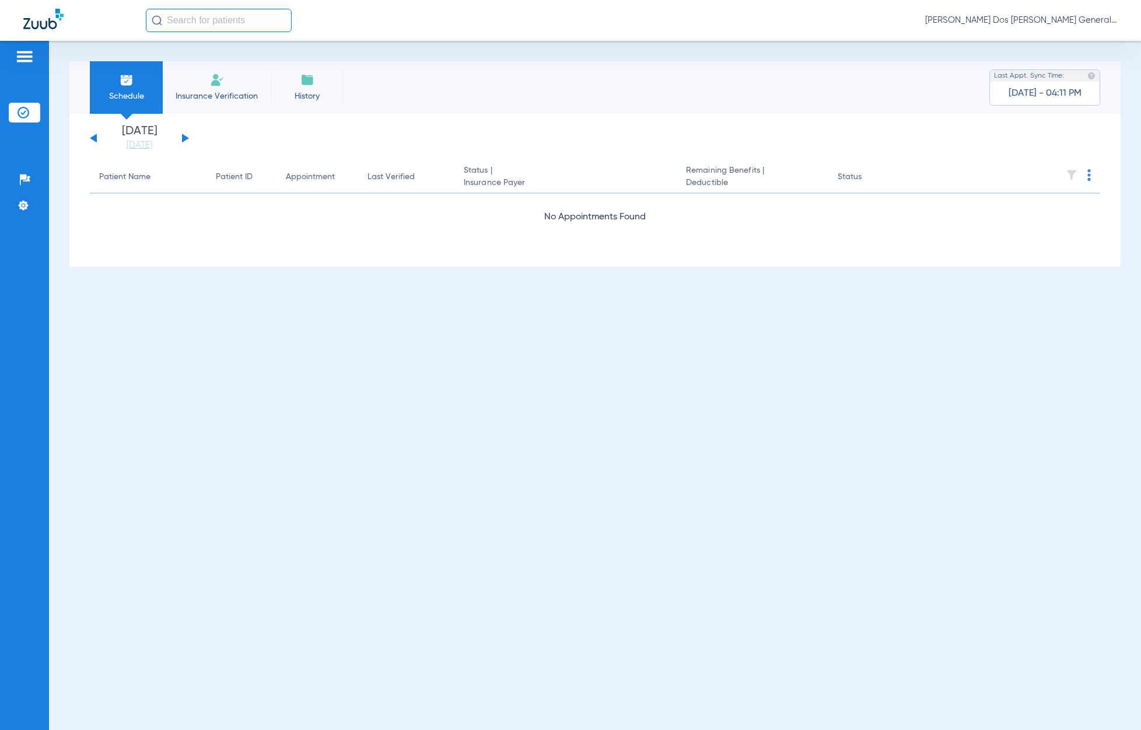
click at [240, 84] on li "Insurance Verification" at bounding box center [217, 87] width 108 height 52
drag, startPoint x: 243, startPoint y: 86, endPoint x: 243, endPoint y: 107, distance: 21.0
click at [243, 86] on li "Insurance Verification" at bounding box center [217, 87] width 108 height 52
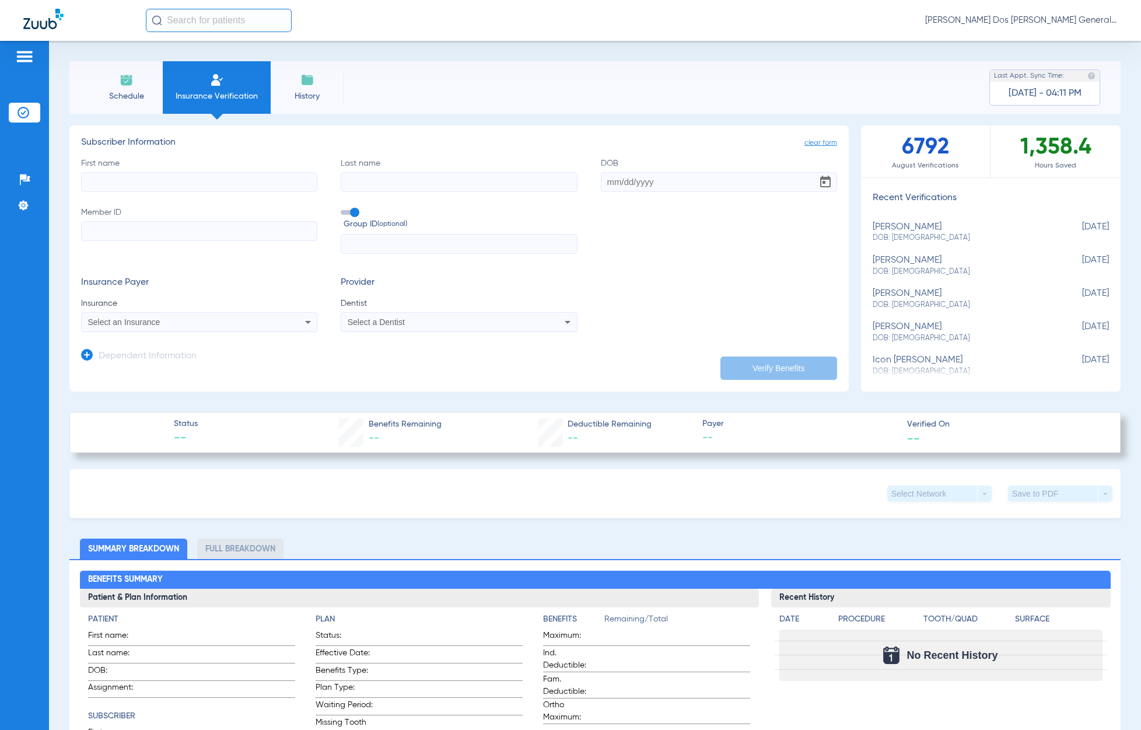
click at [173, 236] on input "Member ID" at bounding box center [199, 231] width 236 height 20
paste input "038674412"
type input "038674412"
click at [133, 181] on input "First name" at bounding box center [199, 182] width 236 height 20
type input "abdala"
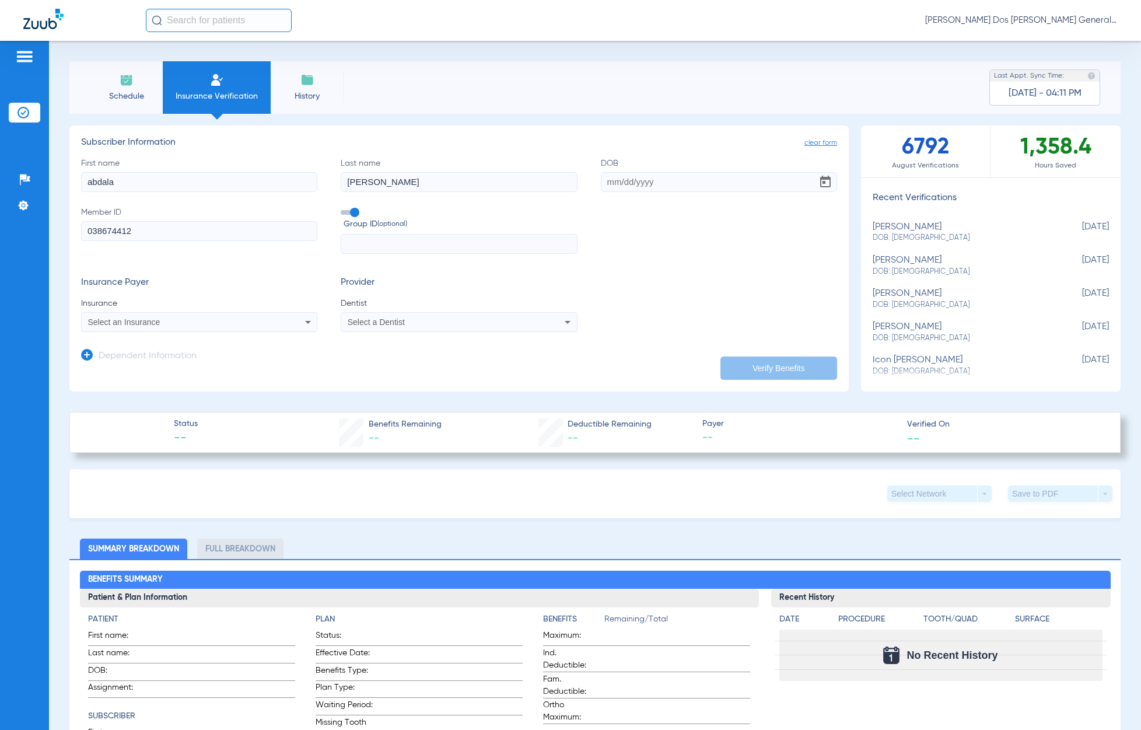
type input "[PERSON_NAME]"
type input "[DATE]"
click at [128, 317] on div "Select an Insurance" at bounding box center [199, 322] width 235 height 14
type input "metlife"
click at [437, 316] on div at bounding box center [570, 365] width 1141 height 730
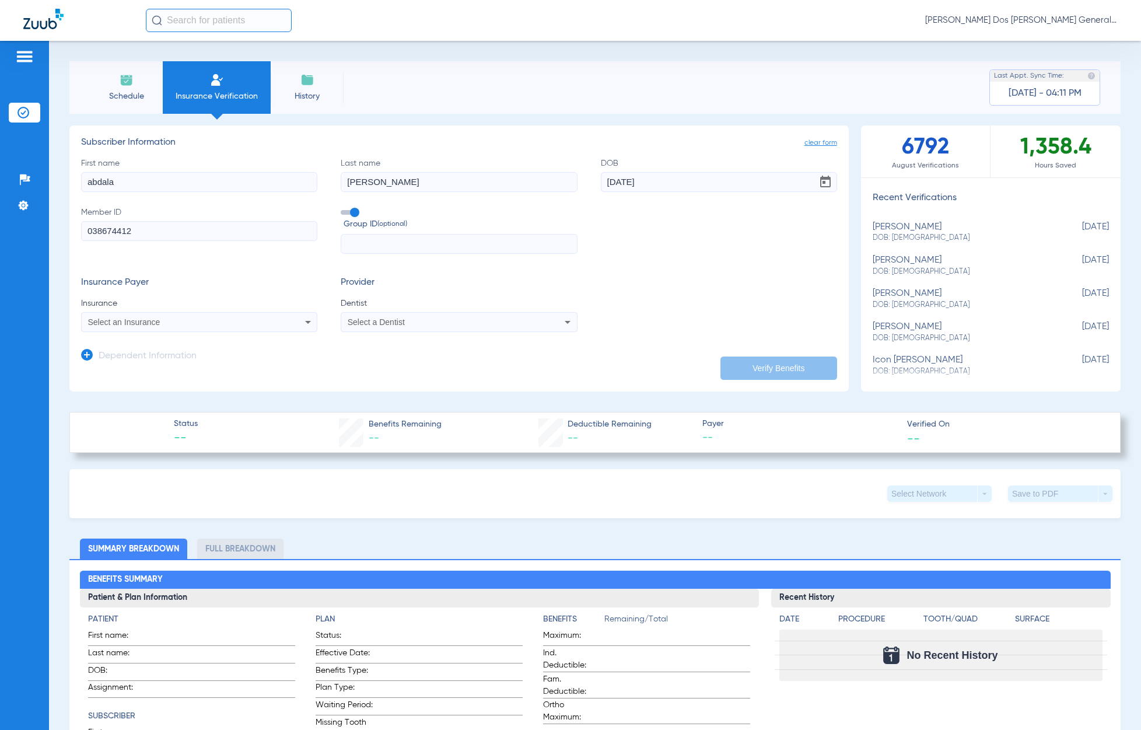
click at [436, 316] on div "Select a Dentist" at bounding box center [458, 322] width 235 height 14
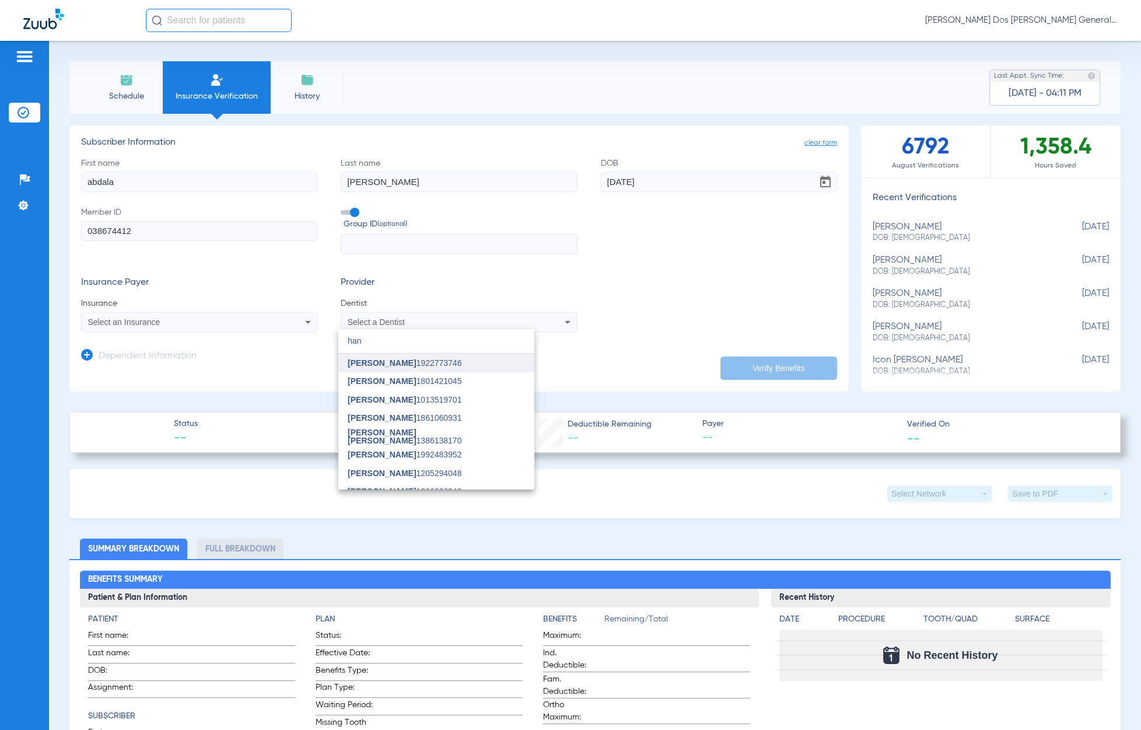
type input "han"
click at [449, 363] on mat-option "[PERSON_NAME] 1922773746" at bounding box center [436, 362] width 196 height 19
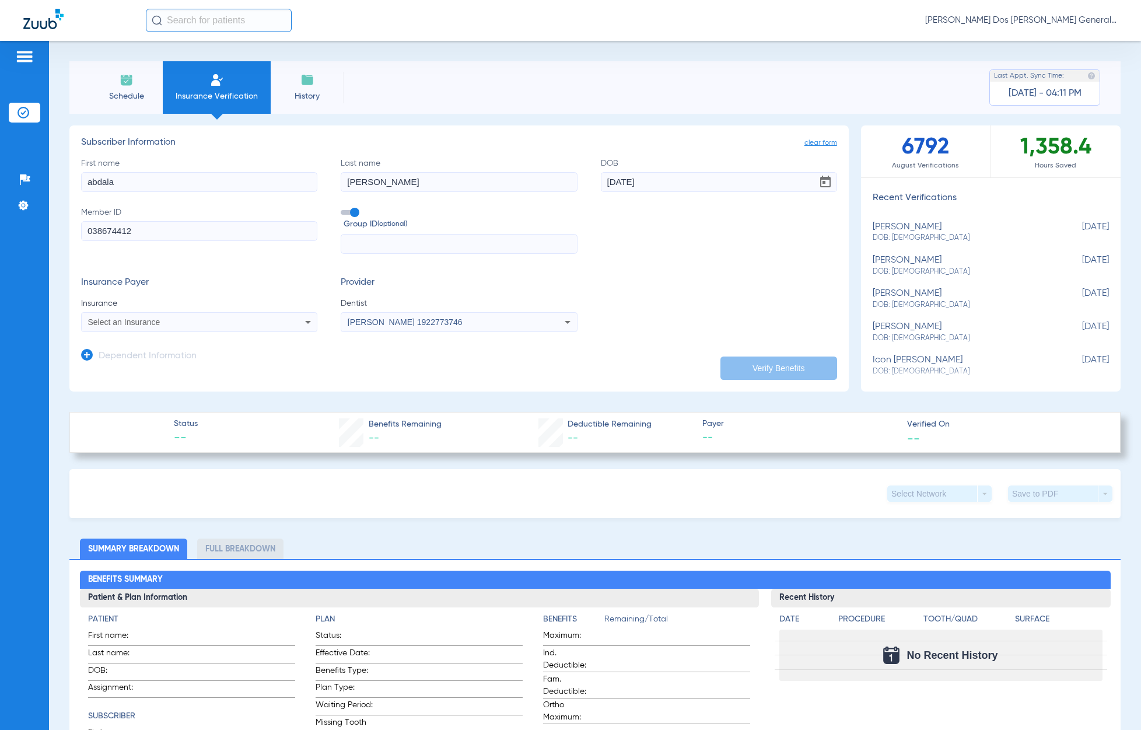
click at [236, 184] on input "abdala" at bounding box center [199, 182] width 236 height 20
click at [678, 177] on input "[DATE]" at bounding box center [719, 182] width 236 height 20
click at [204, 323] on div "Select an Insurance" at bounding box center [177, 322] width 178 height 8
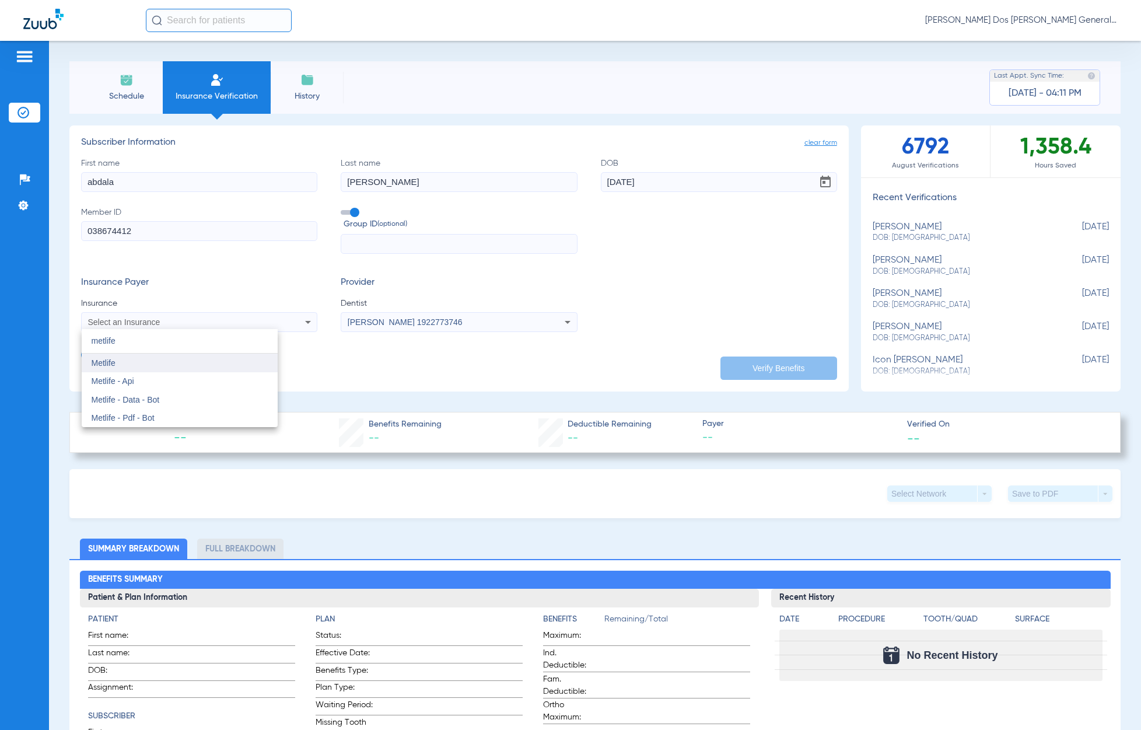
type input "metlife"
click at [191, 357] on mat-option "Metlife" at bounding box center [180, 362] width 196 height 19
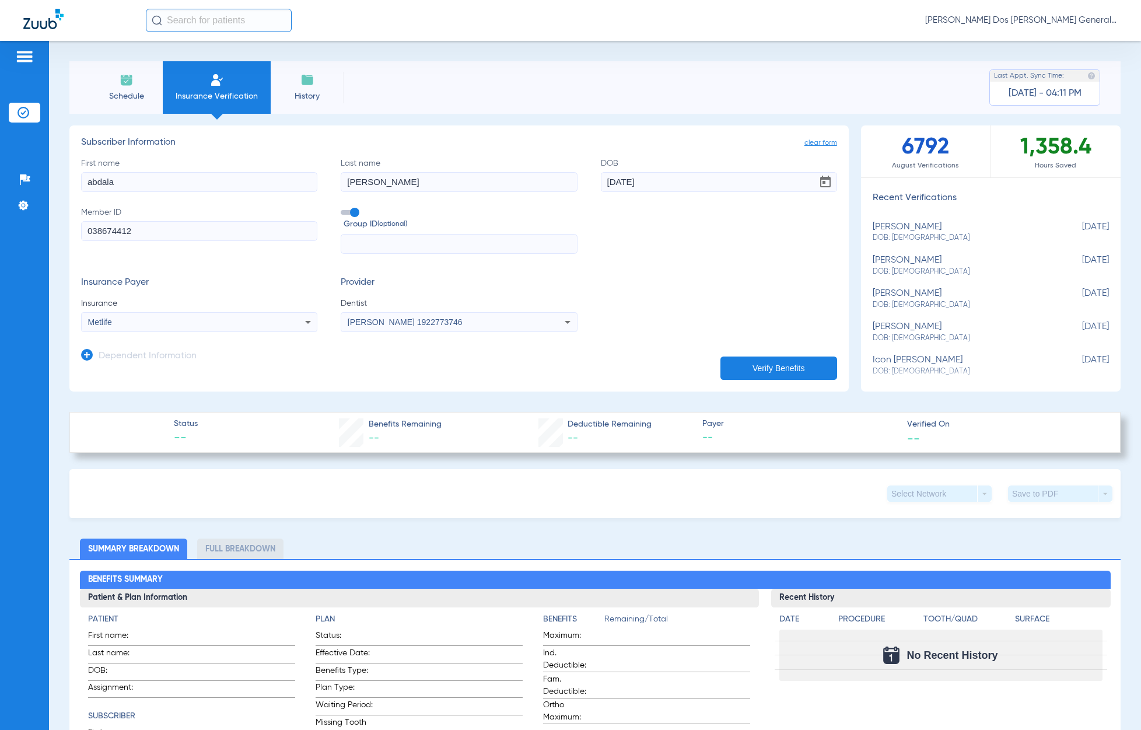
click at [773, 367] on button "Verify Benefits" at bounding box center [778, 367] width 117 height 23
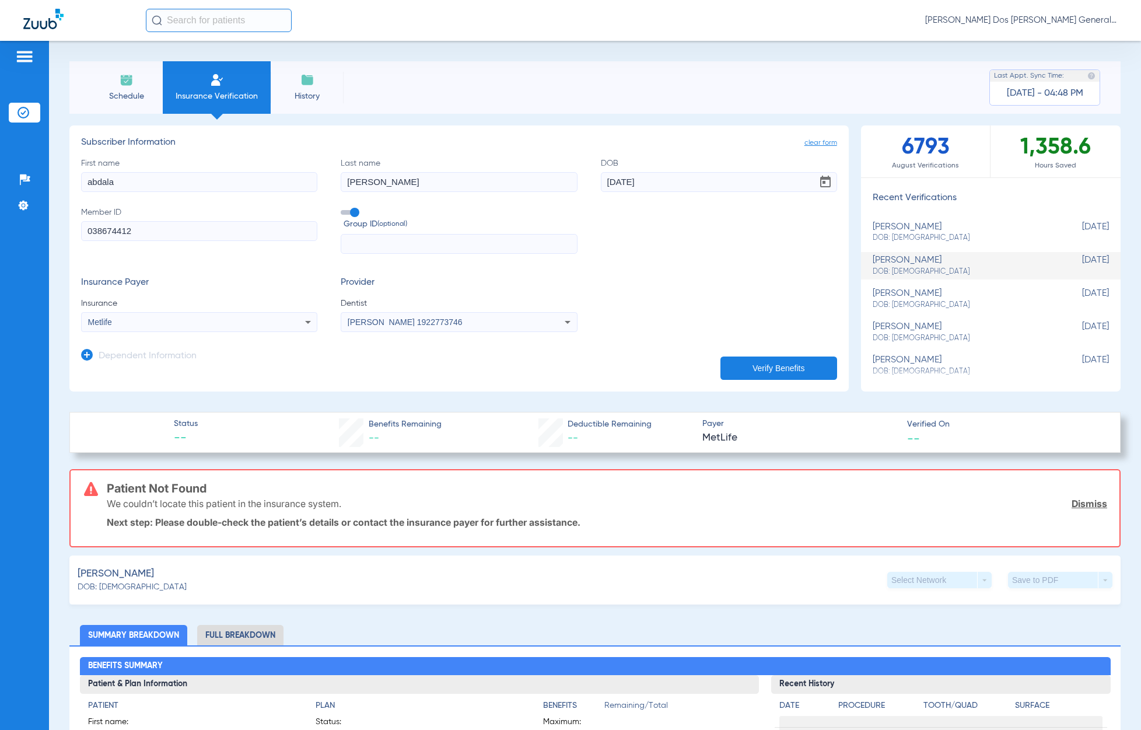
drag, startPoint x: 160, startPoint y: 239, endPoint x: -1, endPoint y: 231, distance: 161.2
click at [0, 231] on html "[PERSON_NAME] Dos [PERSON_NAME] General | Abra Health Patients Insurance Verifi…" at bounding box center [570, 365] width 1141 height 730
paste input "W2859 10227"
type input "W2859 10227"
drag, startPoint x: 155, startPoint y: 187, endPoint x: 56, endPoint y: 170, distance: 100.1
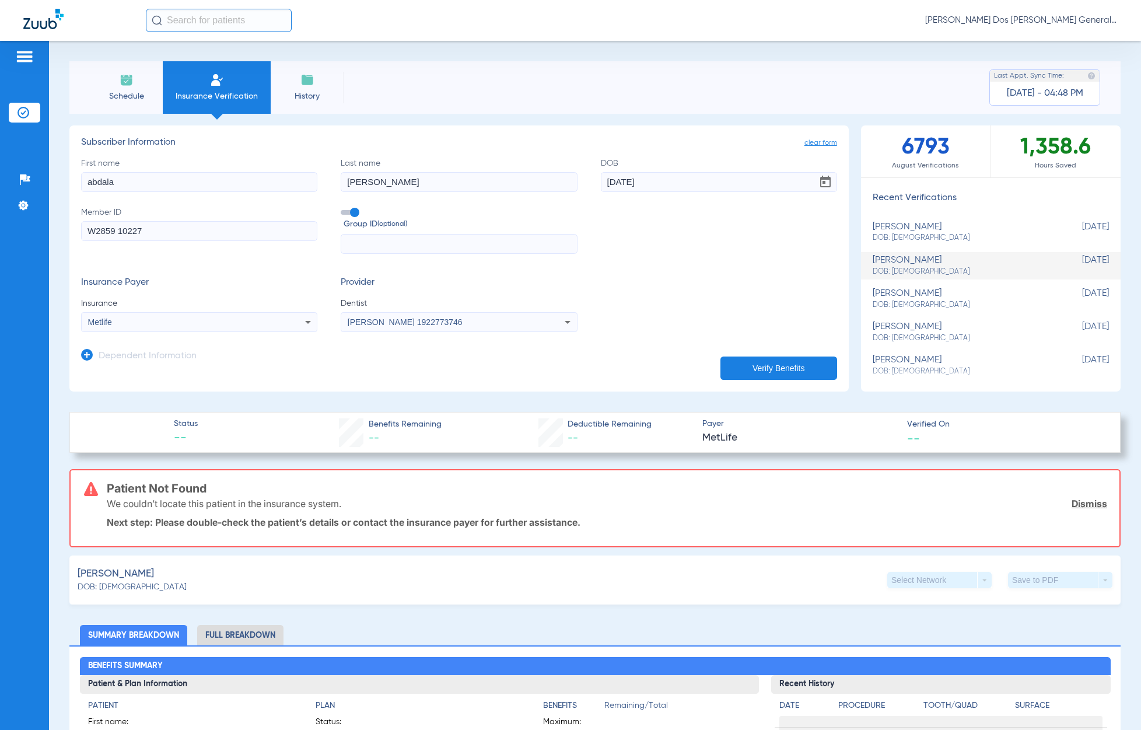
click at [57, 170] on div "Schedule Insurance Verification History Last Appt. Sync Time: [DATE] - 04:48 PM…" at bounding box center [595, 385] width 1092 height 689
type input "[PERSON_NAME]"
type input "[DATE]"
click at [126, 319] on div "Metlife" at bounding box center [177, 322] width 178 height 8
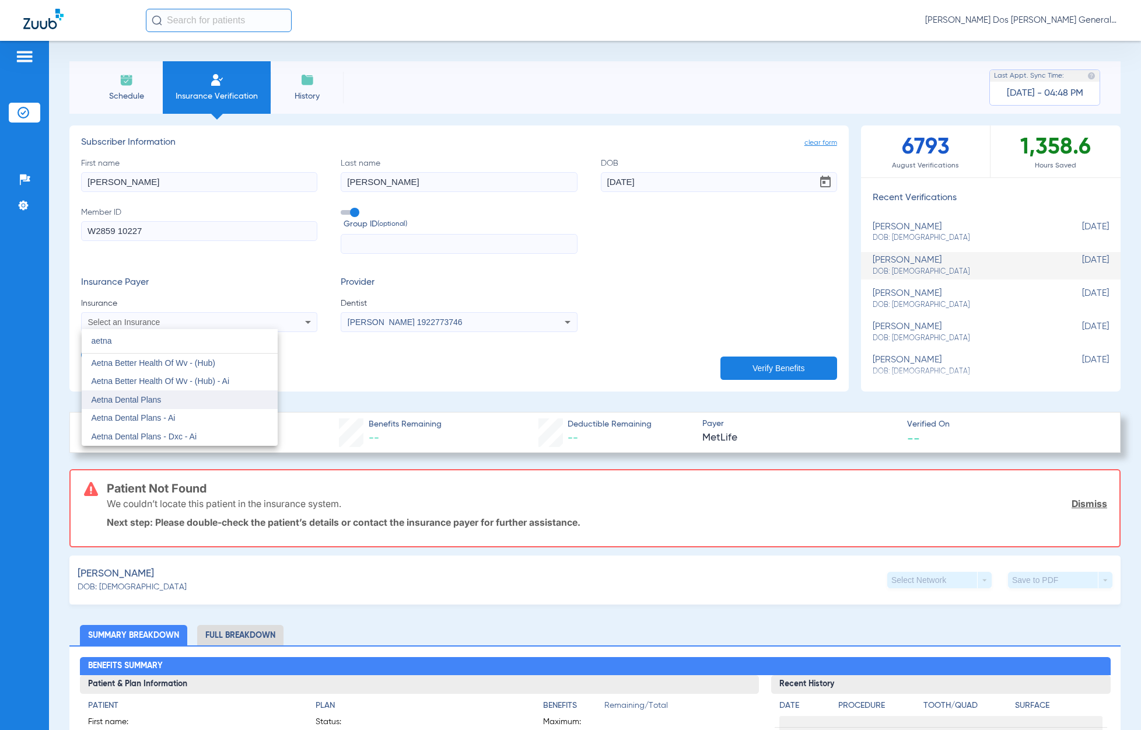
type input "aetna"
click at [178, 391] on mat-option "Aetna Dental Plans" at bounding box center [180, 399] width 196 height 19
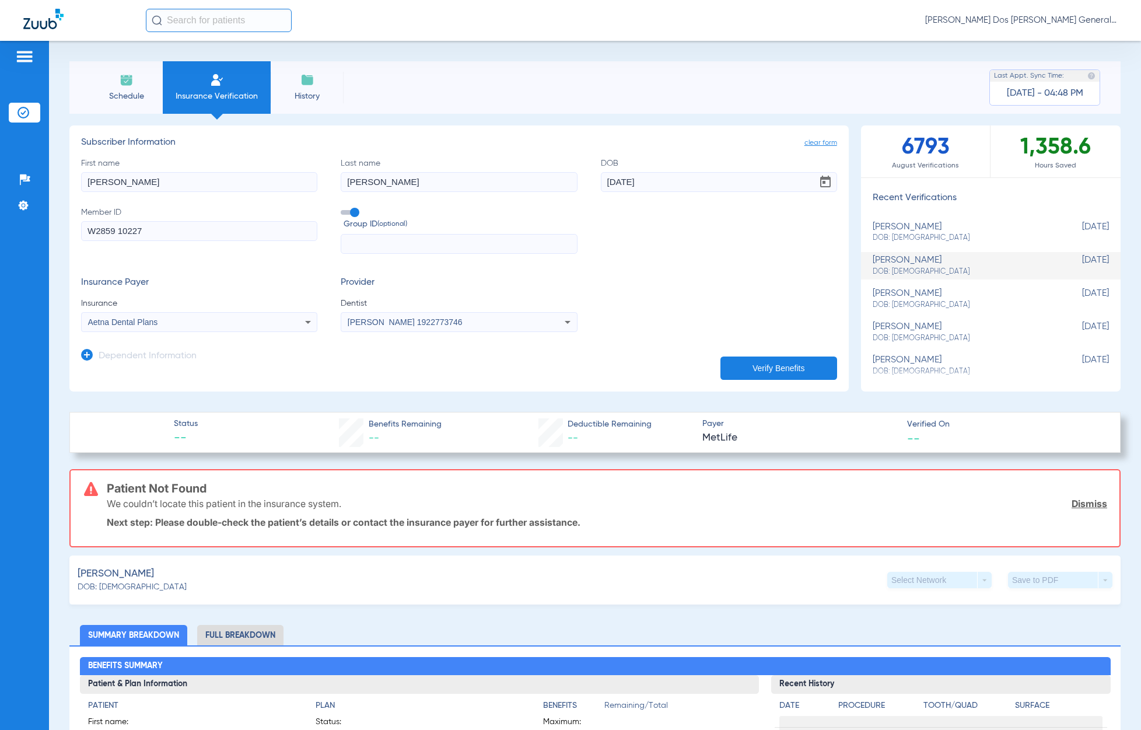
click at [739, 373] on button "Verify Benefits" at bounding box center [778, 367] width 117 height 23
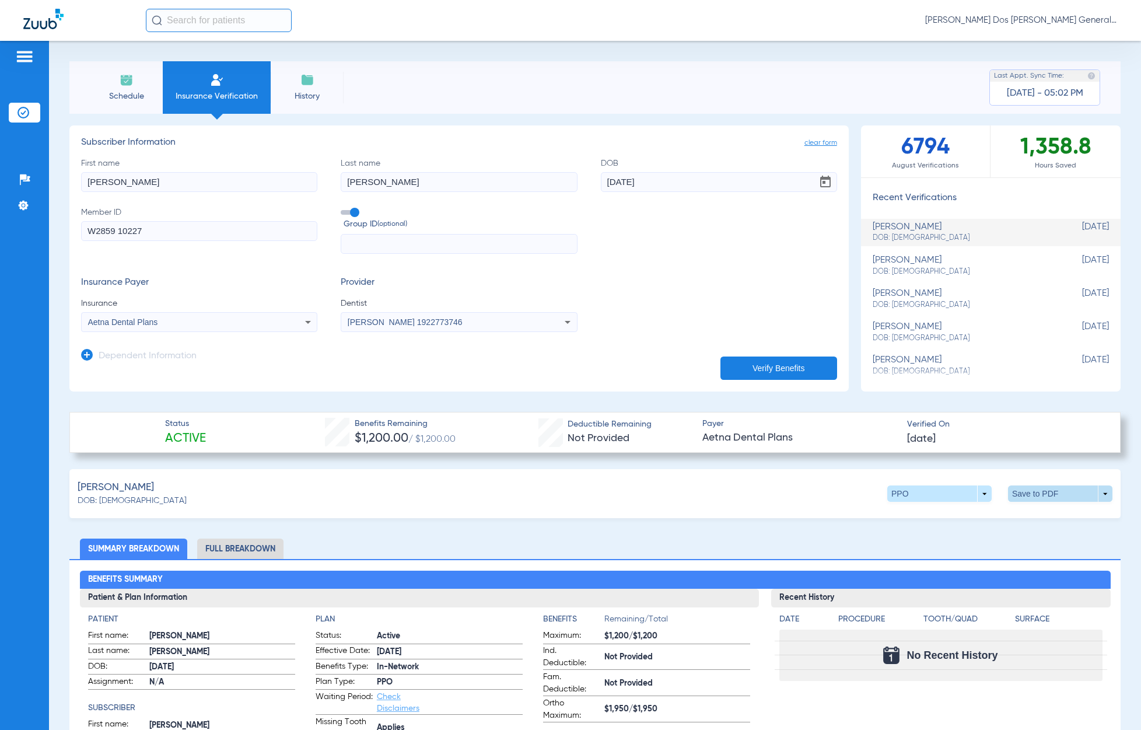
click at [1008, 488] on span at bounding box center [1060, 493] width 104 height 16
click at [961, 517] on span "Save to PDF" at bounding box center [960, 516] width 46 height 8
